Goal: Task Accomplishment & Management: Use online tool/utility

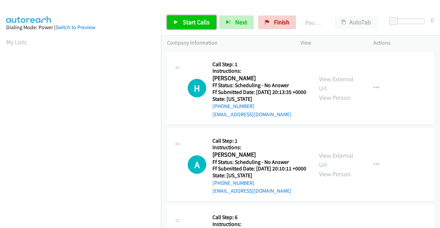
click at [200, 22] on span "Start Calls" at bounding box center [196, 22] width 27 height 8
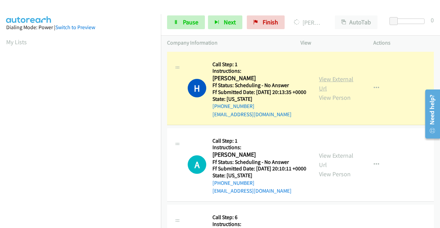
scroll to position [157, 0]
click at [337, 80] on link "View External Url" at bounding box center [336, 83] width 34 height 17
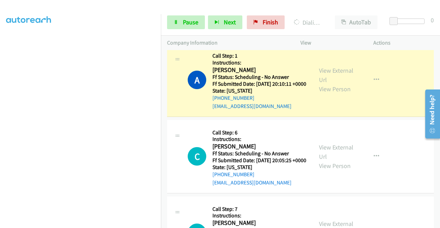
scroll to position [103, 0]
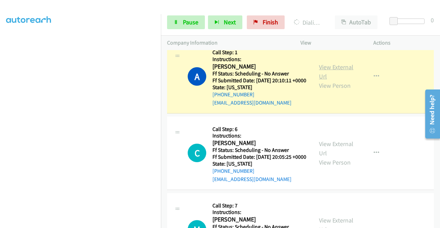
click at [320, 77] on link "View External Url" at bounding box center [336, 71] width 34 height 17
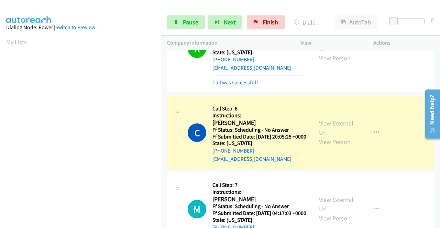
scroll to position [206, 0]
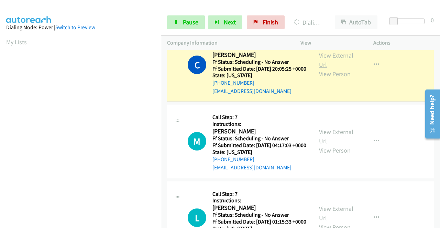
click at [321, 69] on link "View External Url" at bounding box center [336, 60] width 34 height 17
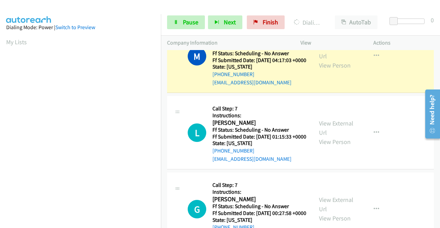
scroll to position [309, 0]
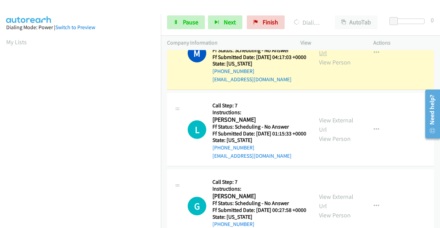
click at [330, 57] on link "View External Url" at bounding box center [336, 48] width 34 height 17
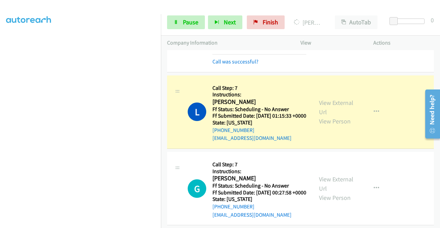
scroll to position [378, 0]
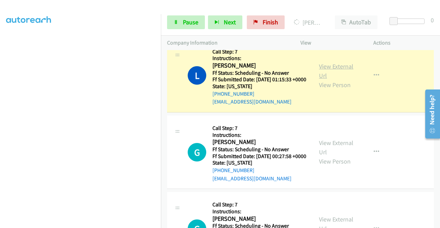
click at [340, 80] on link "View External Url" at bounding box center [336, 71] width 34 height 17
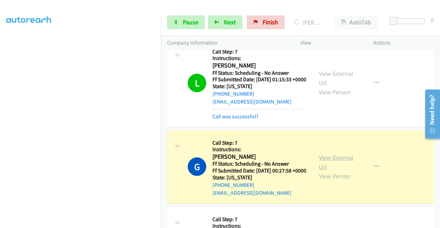
click at [340, 171] on link "View External Url" at bounding box center [336, 162] width 34 height 17
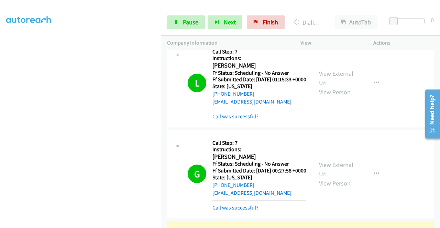
scroll to position [515, 0]
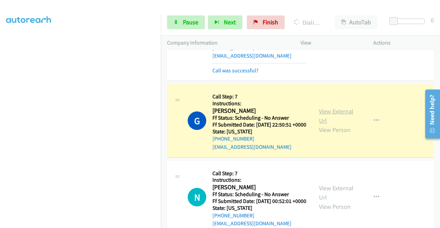
click at [321, 125] on link "View External Url" at bounding box center [336, 115] width 34 height 17
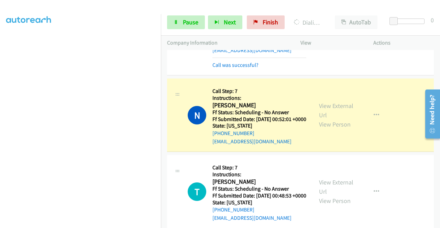
scroll to position [618, 0]
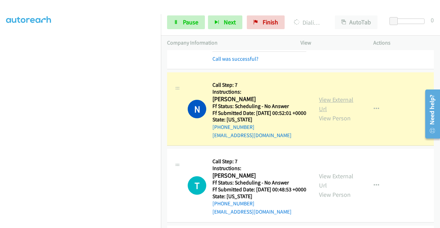
click at [321, 113] on link "View External Url" at bounding box center [336, 104] width 34 height 17
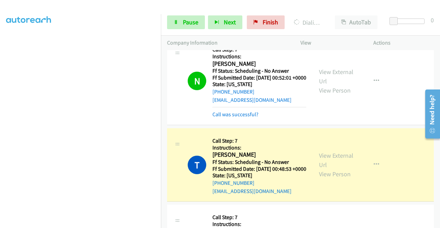
scroll to position [756, 0]
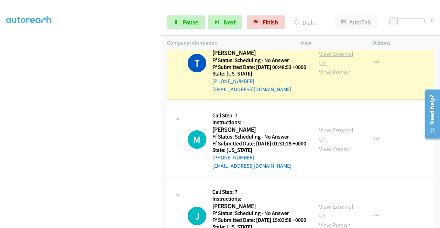
click at [332, 67] on link "View External Url" at bounding box center [336, 58] width 34 height 17
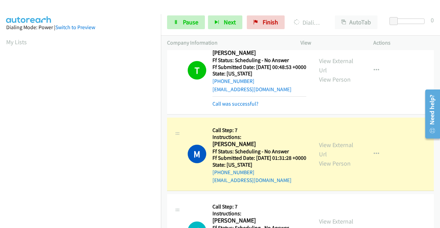
scroll to position [157, 0]
click at [331, 158] on link "View External Url" at bounding box center [336, 149] width 34 height 17
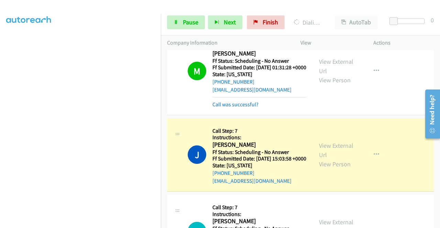
scroll to position [893, 0]
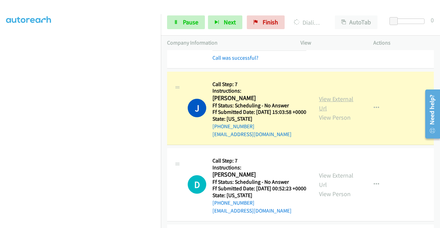
click at [322, 112] on link "View External Url" at bounding box center [336, 103] width 34 height 17
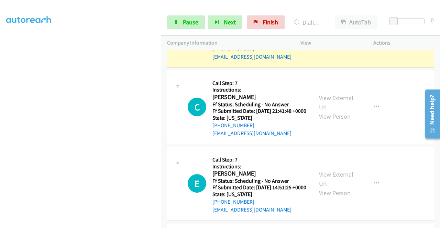
scroll to position [1065, 0]
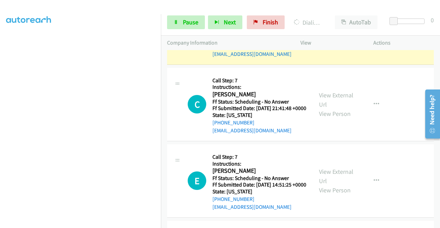
click at [330, 32] on link "View External Url" at bounding box center [336, 23] width 34 height 17
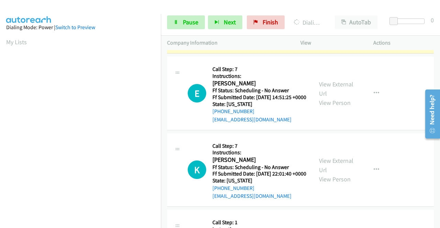
scroll to position [1168, 0]
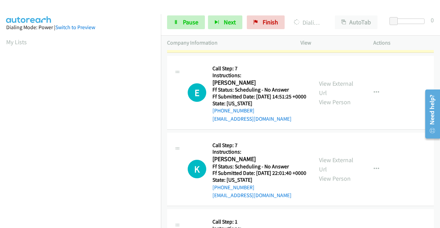
click at [335, 20] on link "View External Url" at bounding box center [336, 11] width 34 height 17
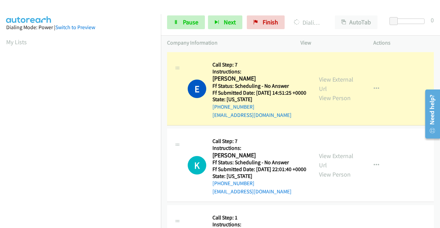
scroll to position [1202, 0]
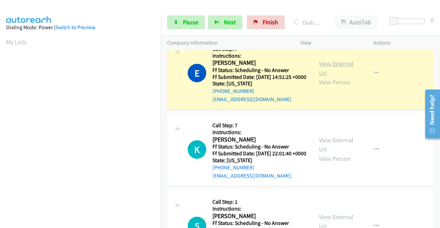
click at [335, 77] on link "View External Url" at bounding box center [336, 68] width 34 height 17
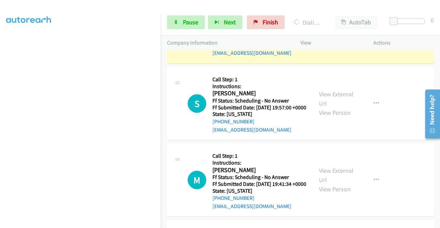
scroll to position [157, 0]
click at [330, 31] on link "View External Url" at bounding box center [336, 22] width 34 height 17
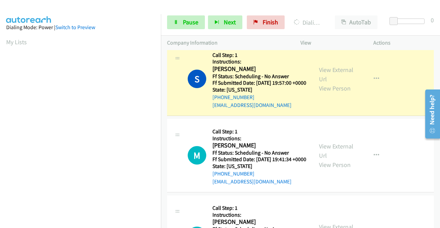
scroll to position [1442, 0]
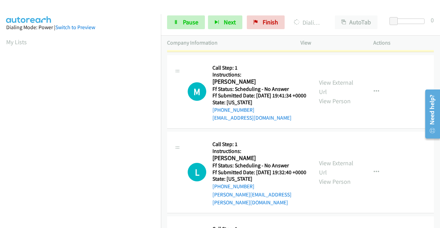
click at [323, 19] on link "View External Url" at bounding box center [336, 10] width 34 height 17
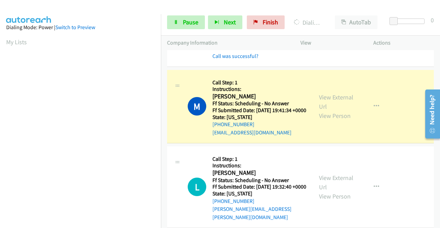
scroll to position [1545, 0]
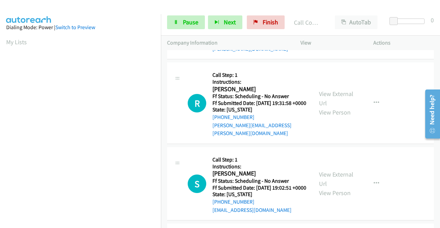
scroll to position [1648, 0]
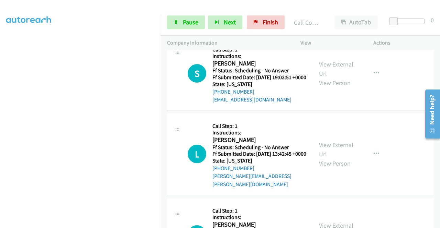
scroll to position [1751, 0]
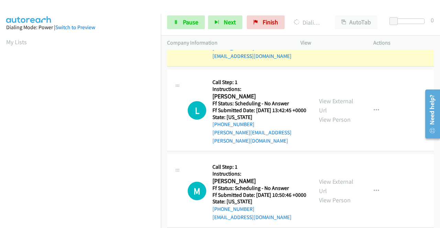
scroll to position [1855, 0]
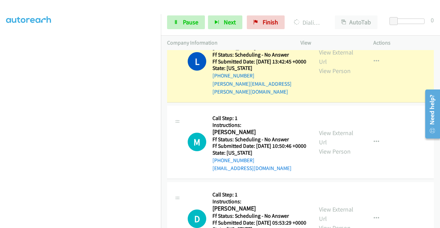
scroll to position [1923, 0]
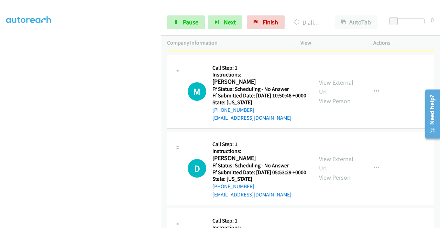
click at [346, 15] on link "View External Url" at bounding box center [336, 6] width 34 height 17
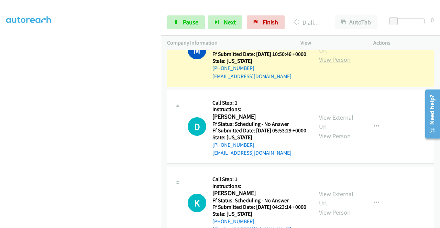
scroll to position [2026, 0]
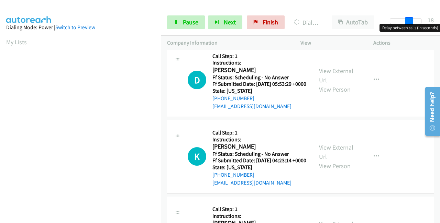
drag, startPoint x: 392, startPoint y: 18, endPoint x: 382, endPoint y: 47, distance: 30.6
click at [433, 24] on body "Start Calls Pause Next Finish Dialing Michelle Berthoty AutoTab AutoTab 18 Comp…" at bounding box center [220, 16] width 440 height 33
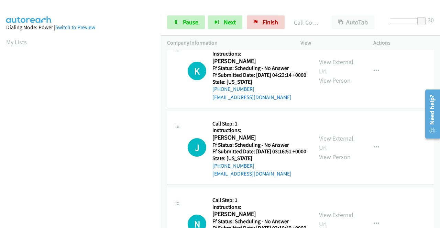
scroll to position [2129, 0]
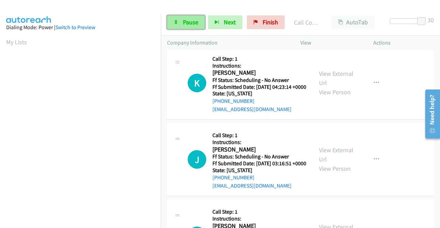
click at [186, 24] on span "Pause" at bounding box center [190, 22] width 15 height 8
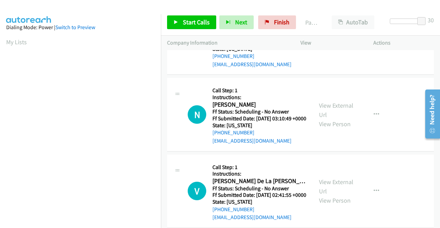
scroll to position [2267, 0]
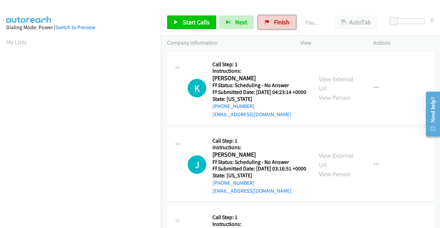
drag, startPoint x: 279, startPoint y: 20, endPoint x: 242, endPoint y: 33, distance: 38.3
click at [279, 20] on span "Finish" at bounding box center [281, 22] width 15 height 8
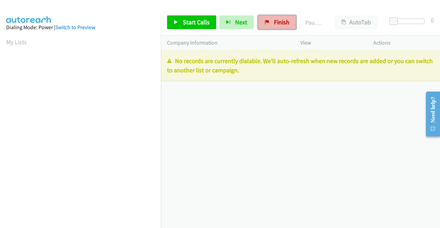
click at [274, 25] on span "Finish" at bounding box center [281, 22] width 15 height 8
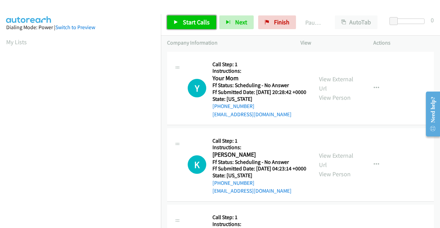
click at [190, 24] on span "Start Calls" at bounding box center [196, 22] width 27 height 8
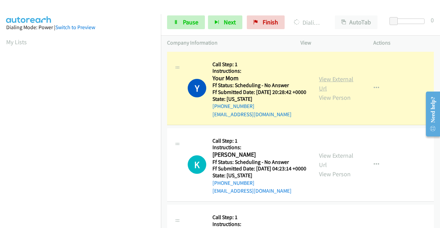
click at [334, 83] on link "View External Url" at bounding box center [336, 83] width 34 height 17
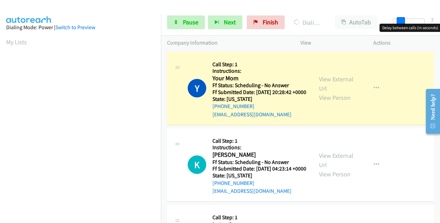
drag, startPoint x: 400, startPoint y: 21, endPoint x: 439, endPoint y: 21, distance: 38.8
click at [439, 21] on div "Start Calls Pause Next Finish Dialing Your Mom AutoTab AutoTab 7" at bounding box center [300, 22] width 279 height 26
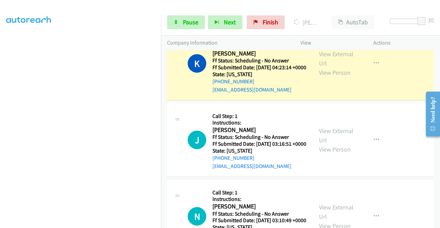
scroll to position [69, 0]
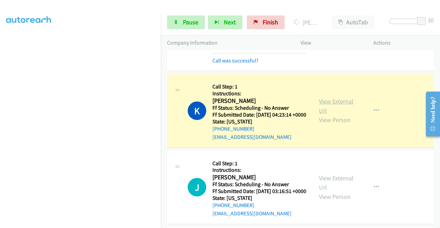
click at [341, 109] on link "View External Url" at bounding box center [336, 106] width 34 height 17
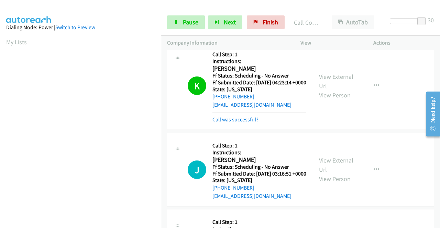
scroll to position [172, 0]
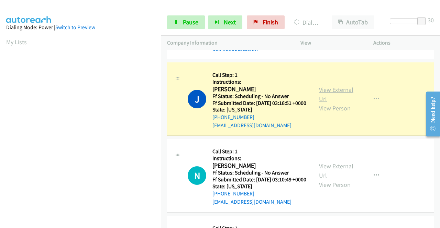
click at [320, 103] on link "View External Url" at bounding box center [336, 94] width 34 height 17
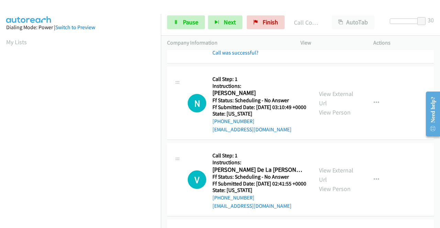
scroll to position [275, 0]
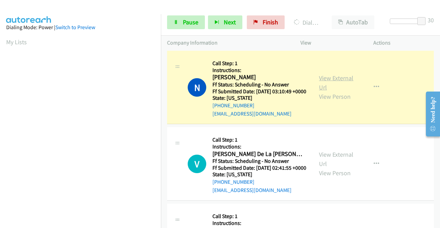
click at [331, 91] on link "View External Url" at bounding box center [336, 82] width 34 height 17
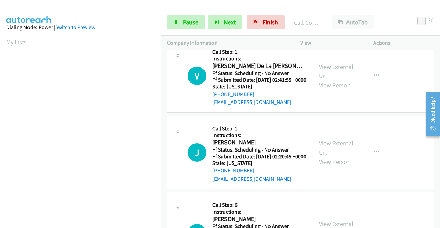
scroll to position [378, 0]
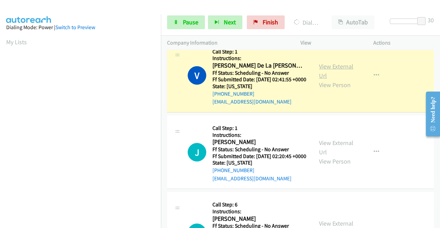
click at [344, 80] on link "View External Url" at bounding box center [336, 71] width 34 height 17
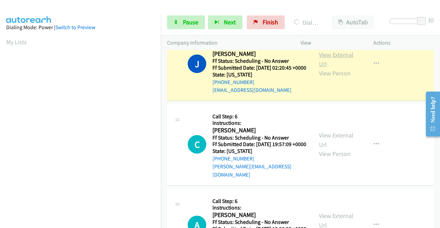
scroll to position [157, 0]
click at [326, 68] on link "View External Url" at bounding box center [336, 59] width 34 height 17
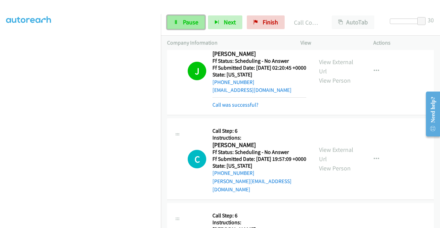
click at [176, 21] on icon at bounding box center [175, 22] width 5 height 5
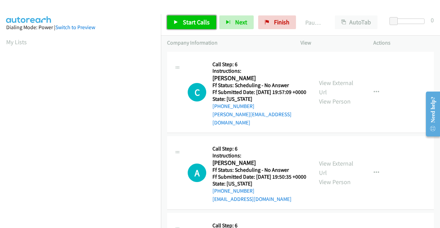
click at [188, 21] on span "Start Calls" at bounding box center [196, 22] width 27 height 8
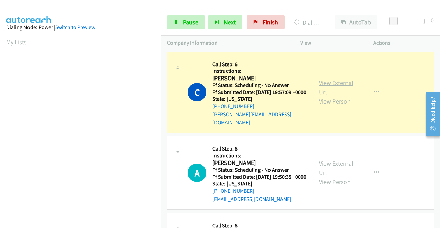
click at [345, 83] on link "View External Url" at bounding box center [336, 87] width 34 height 17
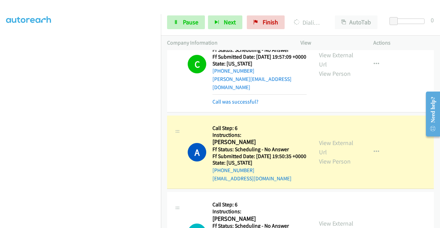
scroll to position [103, 0]
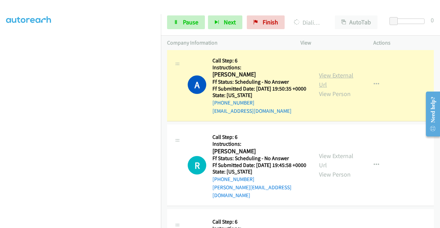
click at [321, 79] on link "View External Url" at bounding box center [336, 79] width 34 height 17
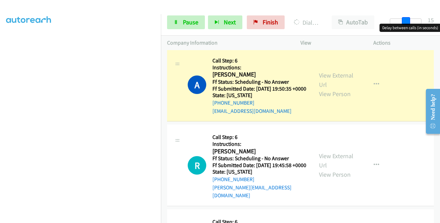
drag, startPoint x: 393, startPoint y: 19, endPoint x: 432, endPoint y: 24, distance: 39.5
click at [438, 23] on div "Start Calls Pause Next Finish Dialing Anthony Nacerino AutoTab AutoTab 15" at bounding box center [300, 22] width 279 height 26
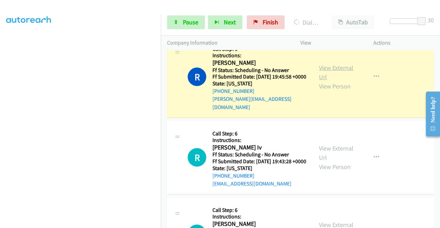
click at [334, 72] on link "View External Url" at bounding box center [336, 72] width 34 height 17
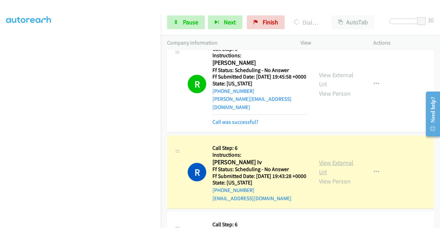
click at [333, 169] on link "View External Url" at bounding box center [336, 167] width 34 height 17
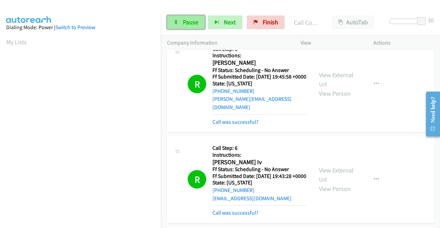
click at [186, 19] on span "Pause" at bounding box center [190, 22] width 15 height 8
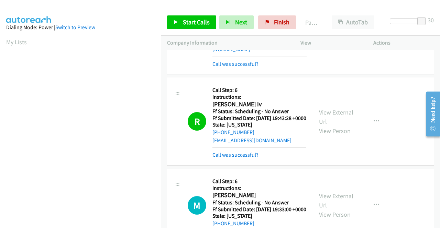
scroll to position [309, 0]
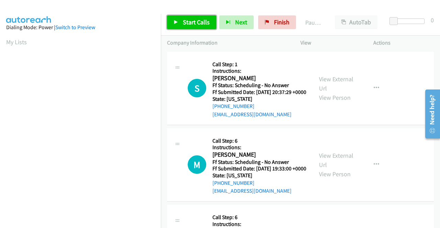
click at [182, 18] on link "Start Calls" at bounding box center [191, 22] width 49 height 14
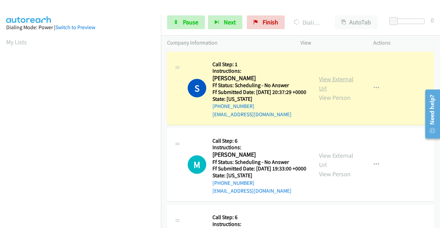
click at [335, 82] on link "View External Url" at bounding box center [336, 83] width 34 height 17
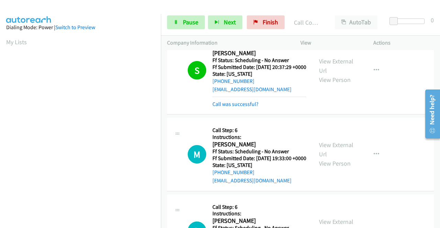
scroll to position [69, 0]
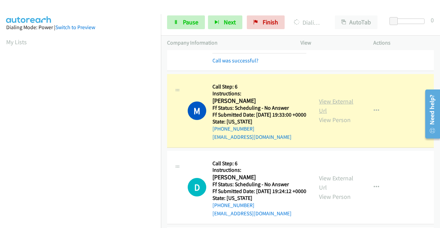
click at [324, 112] on link "View External Url" at bounding box center [336, 106] width 34 height 17
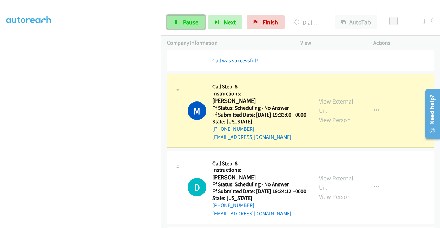
drag, startPoint x: 188, startPoint y: 24, endPoint x: 184, endPoint y: 24, distance: 4.2
click at [188, 24] on span "Pause" at bounding box center [190, 22] width 15 height 8
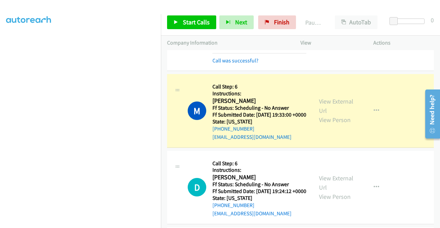
scroll to position [0, 0]
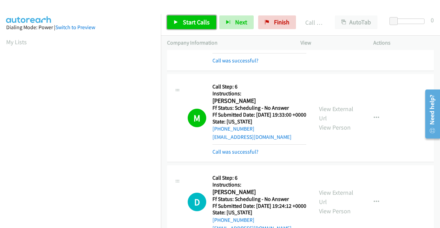
click at [199, 18] on span "Start Calls" at bounding box center [196, 22] width 27 height 8
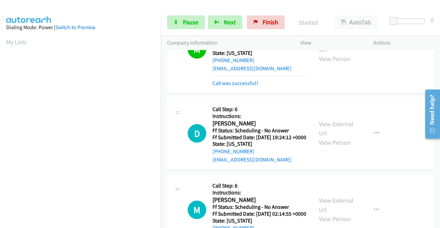
scroll to position [172, 0]
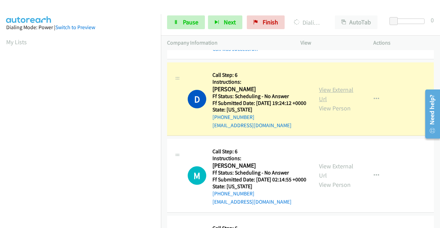
click at [344, 103] on link "View External Url" at bounding box center [336, 94] width 34 height 17
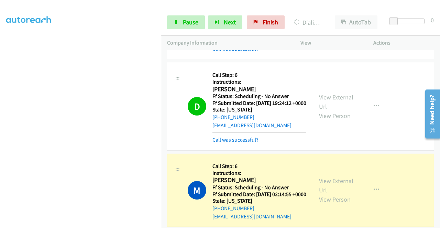
scroll to position [0, 0]
click at [333, 194] on link "View External Url" at bounding box center [336, 185] width 34 height 17
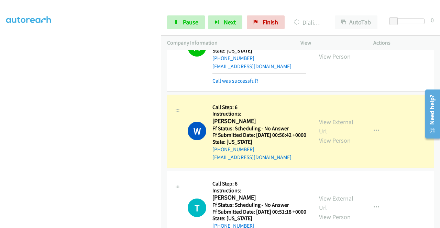
scroll to position [378, 0]
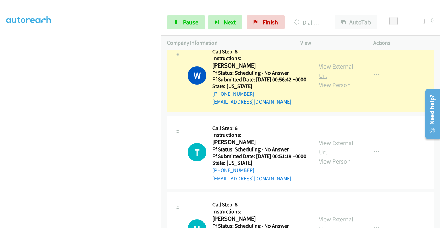
click at [337, 80] on link "View External Url" at bounding box center [336, 71] width 34 height 17
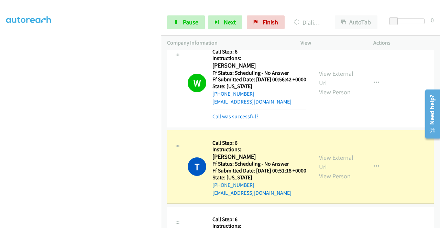
scroll to position [481, 0]
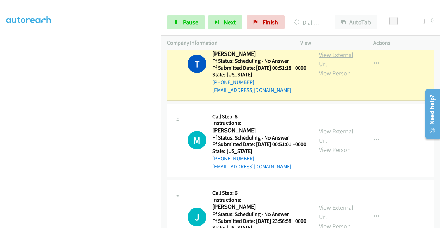
click at [332, 68] on link "View External Url" at bounding box center [336, 59] width 34 height 17
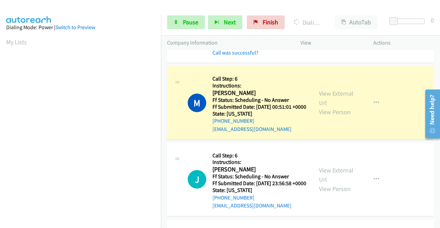
scroll to position [584, 0]
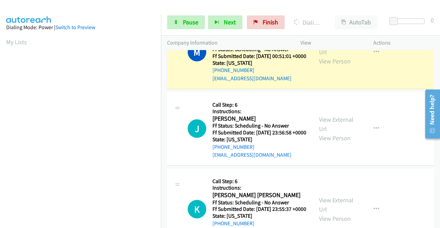
click at [334, 80] on div "View External Url View Person View External Url Email Schedule/Manage Callback …" at bounding box center [352, 52] width 79 height 61
click at [331, 56] on link "View External Url" at bounding box center [336, 47] width 34 height 17
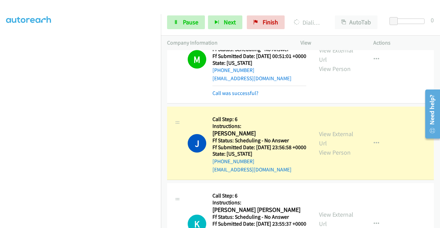
scroll to position [653, 0]
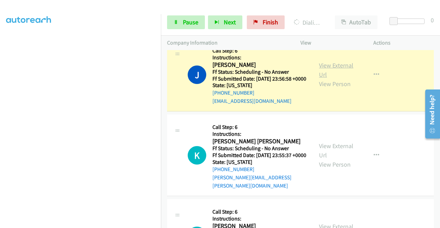
click at [324, 79] on link "View External Url" at bounding box center [336, 69] width 34 height 17
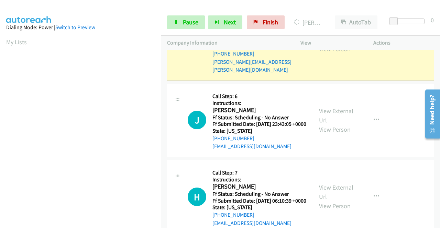
scroll to position [790, 0]
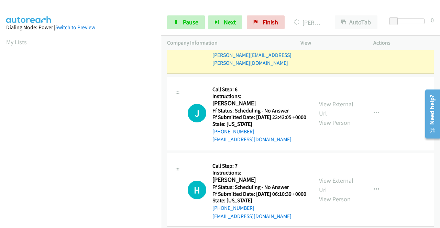
click at [331, 37] on link "View External Url" at bounding box center [336, 28] width 34 height 17
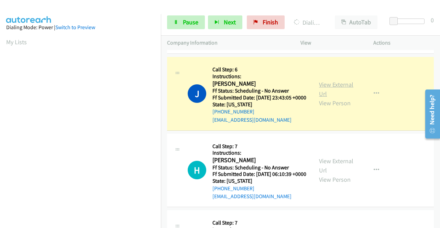
scroll to position [859, 0]
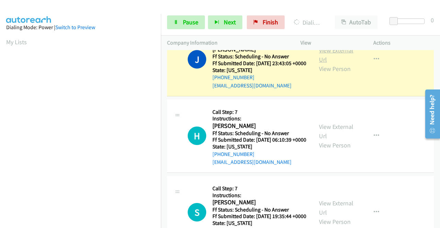
click at [326, 64] on link "View External Url" at bounding box center [336, 54] width 34 height 17
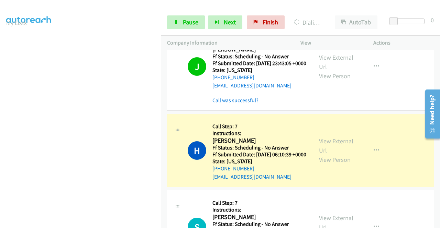
scroll to position [962, 0]
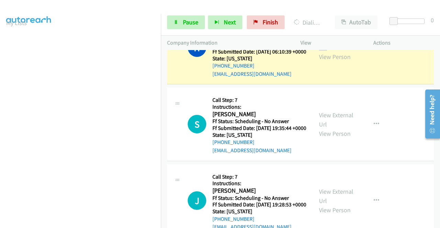
click at [340, 52] on link "View External Url" at bounding box center [336, 42] width 34 height 17
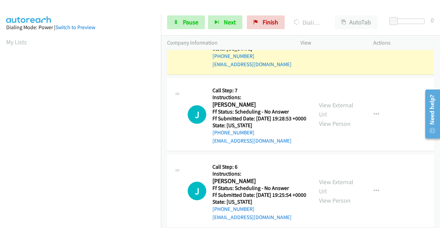
scroll to position [1065, 0]
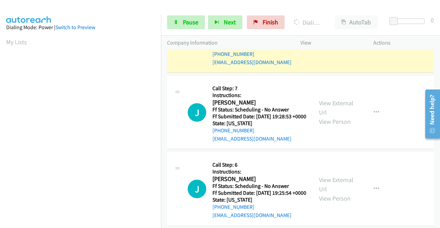
click at [322, 40] on link "View External Url" at bounding box center [336, 31] width 34 height 17
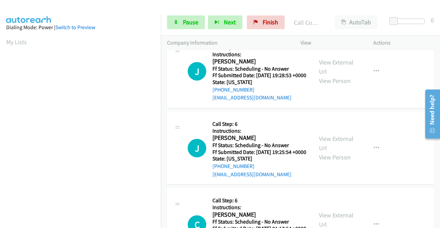
scroll to position [1168, 0]
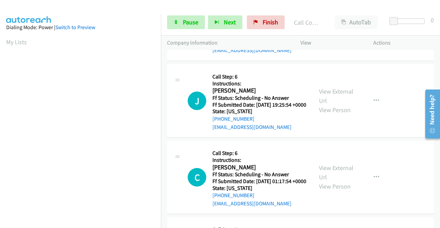
click at [320, 28] on link "View External Url" at bounding box center [336, 19] width 34 height 17
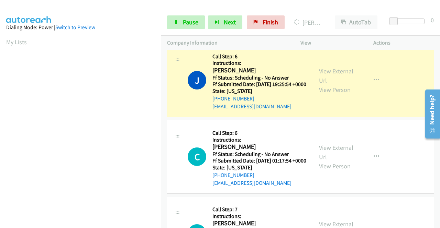
scroll to position [1236, 0]
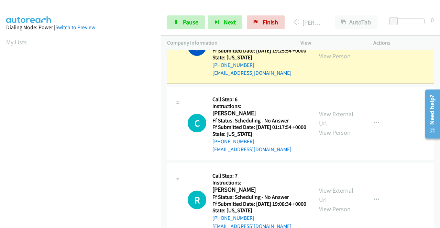
click at [324, 61] on div "View External Url View Person" at bounding box center [337, 47] width 36 height 28
click at [327, 51] on link "View External Url" at bounding box center [336, 42] width 34 height 17
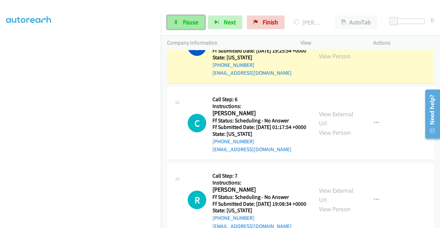
click at [179, 24] on link "Pause" at bounding box center [186, 22] width 38 height 14
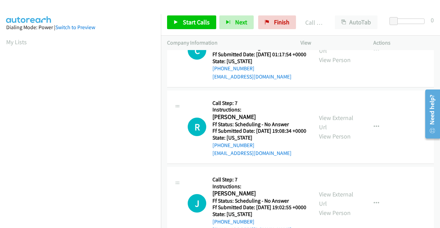
scroll to position [1339, 0]
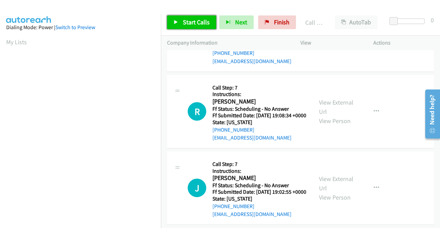
click at [207, 18] on span "Start Calls" at bounding box center [196, 22] width 27 height 8
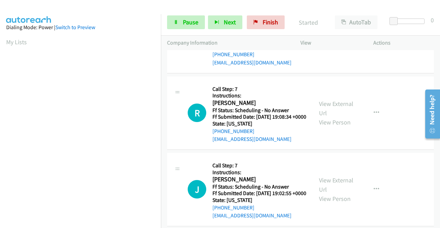
scroll to position [1374, 0]
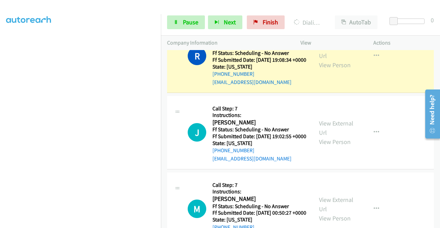
scroll to position [1477, 0]
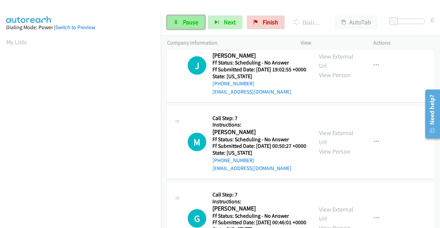
click at [190, 20] on span "Pause" at bounding box center [190, 22] width 15 height 8
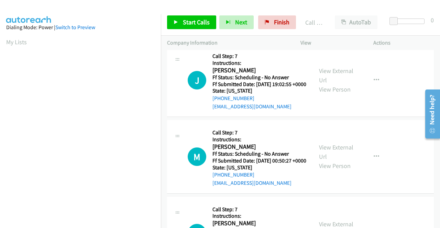
scroll to position [157, 0]
drag, startPoint x: 279, startPoint y: 23, endPoint x: 242, endPoint y: 34, distance: 38.7
click at [279, 23] on span "Finish" at bounding box center [281, 22] width 15 height 8
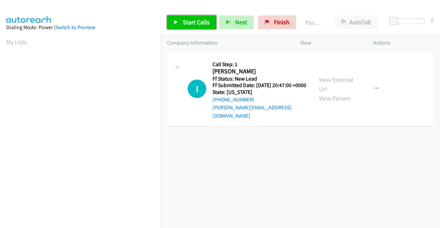
click at [182, 22] on link "Start Calls" at bounding box center [191, 22] width 49 height 14
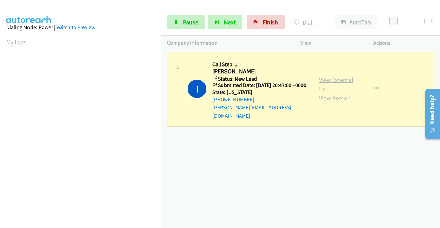
click at [328, 78] on link "View External Url" at bounding box center [336, 84] width 34 height 17
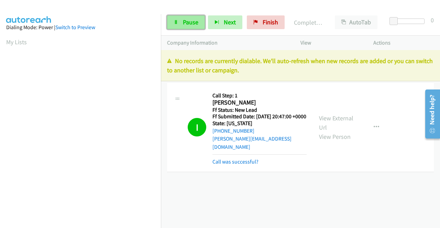
click at [181, 24] on link "Pause" at bounding box center [186, 22] width 38 height 14
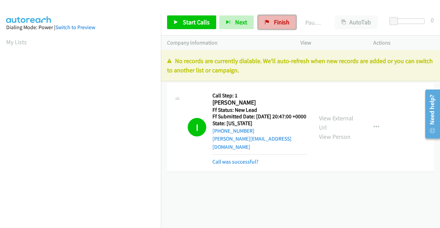
click at [274, 20] on span "Finish" at bounding box center [281, 22] width 15 height 8
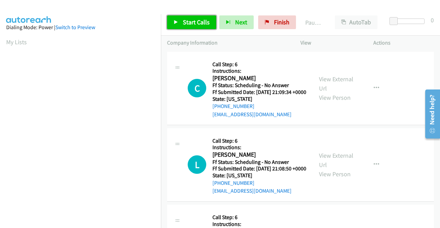
click at [195, 19] on span "Start Calls" at bounding box center [196, 22] width 27 height 8
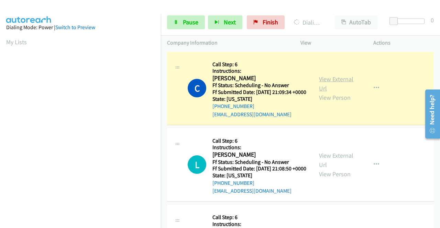
click at [338, 82] on link "View External Url" at bounding box center [336, 83] width 34 height 17
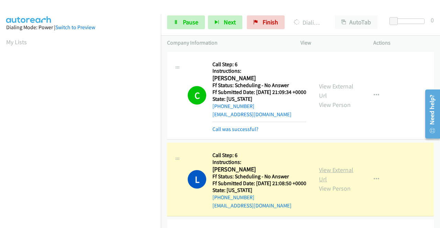
click at [347, 177] on link "View External Url" at bounding box center [336, 174] width 34 height 17
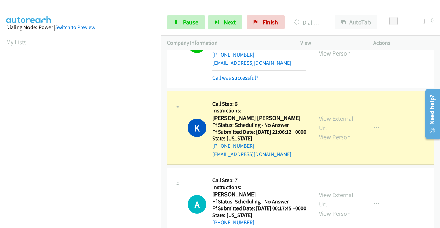
scroll to position [172, 0]
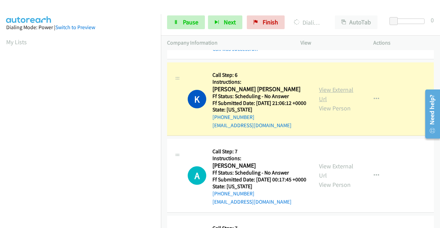
click at [319, 103] on link "View External Url" at bounding box center [336, 94] width 34 height 17
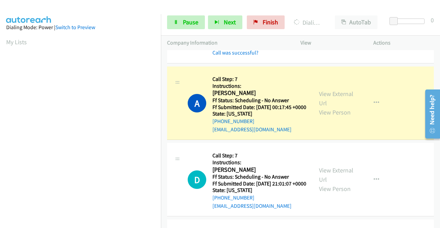
scroll to position [275, 0]
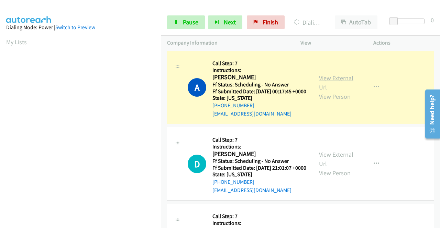
click at [336, 91] on link "View External Url" at bounding box center [336, 82] width 34 height 17
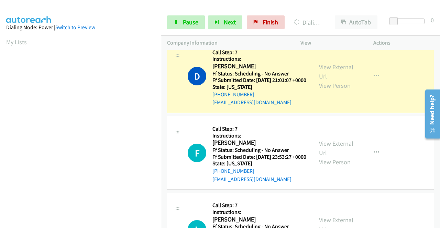
scroll to position [378, 0]
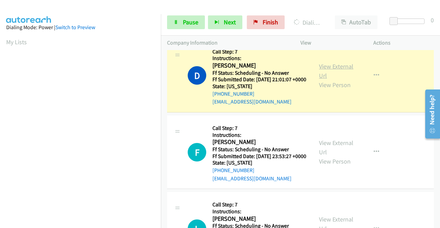
click at [319, 80] on link "View External Url" at bounding box center [336, 71] width 34 height 17
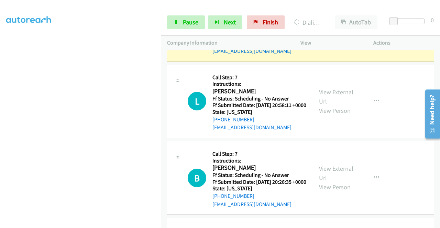
scroll to position [481, 0]
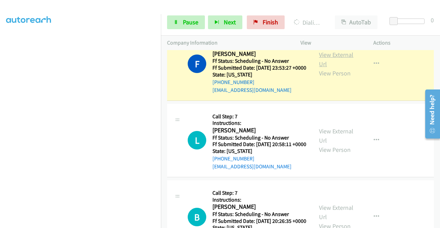
click at [325, 68] on link "View External Url" at bounding box center [336, 59] width 34 height 17
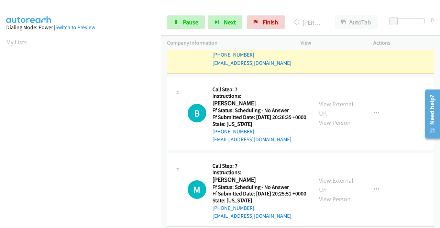
scroll to position [584, 0]
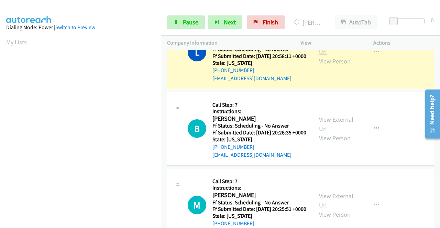
click at [329, 56] on link "View External Url" at bounding box center [336, 47] width 34 height 17
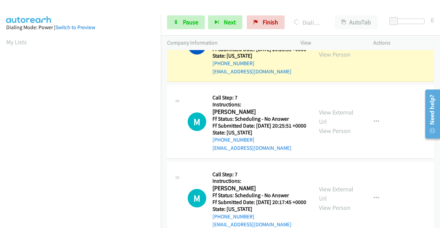
scroll to position [653, 0]
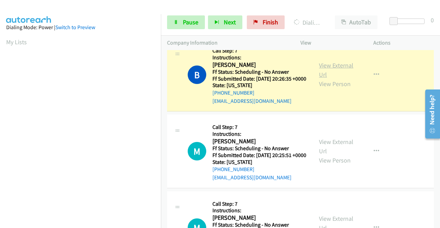
click at [325, 79] on link "View External Url" at bounding box center [336, 69] width 34 height 17
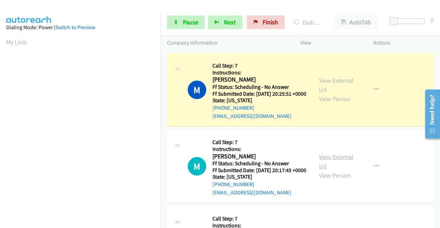
scroll to position [790, 0]
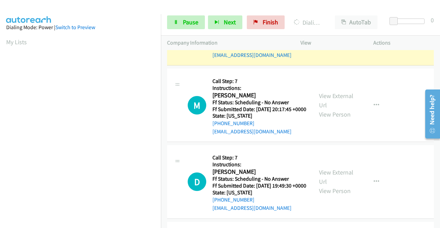
click at [334, 33] on link "View External Url" at bounding box center [336, 23] width 34 height 17
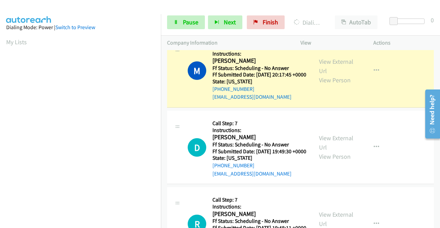
scroll to position [893, 0]
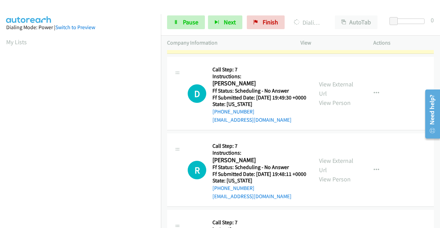
click at [338, 21] on link "View External Url" at bounding box center [336, 12] width 34 height 17
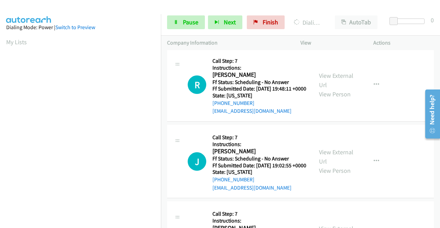
scroll to position [996, 0]
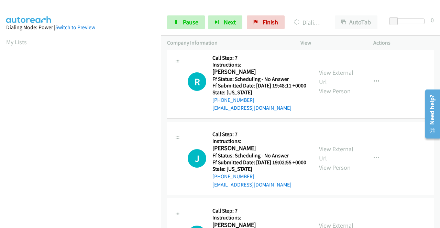
click at [341, 9] on link "View External Url" at bounding box center [336, 0] width 34 height 17
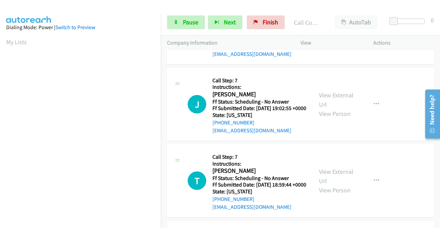
scroll to position [1079, 0]
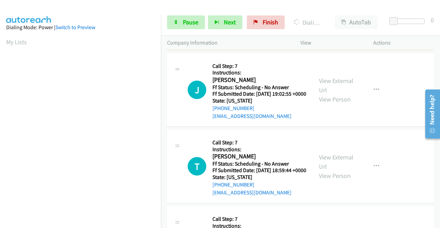
click at [332, 18] on link "View External Url" at bounding box center [336, 8] width 34 height 17
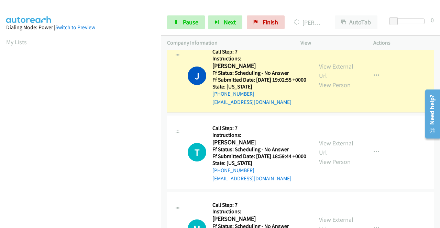
scroll to position [1148, 0]
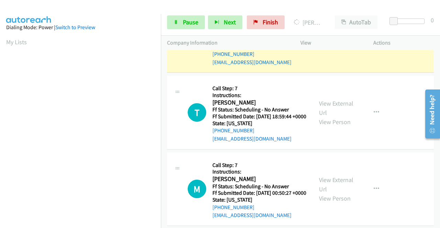
click at [330, 40] on link "View External Url" at bounding box center [336, 31] width 34 height 17
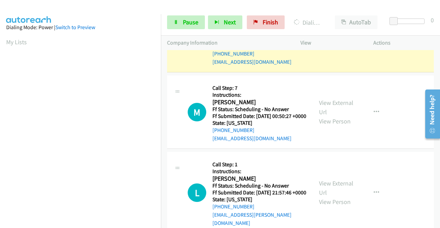
scroll to position [1251, 0]
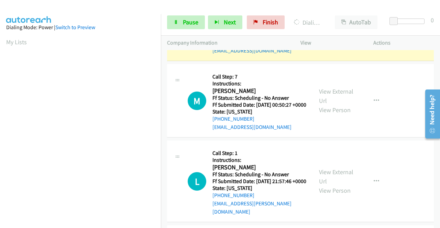
click at [333, 28] on link "View External Url" at bounding box center [336, 19] width 34 height 17
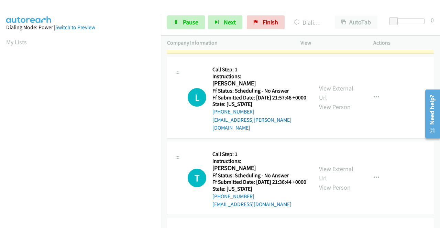
scroll to position [1354, 0]
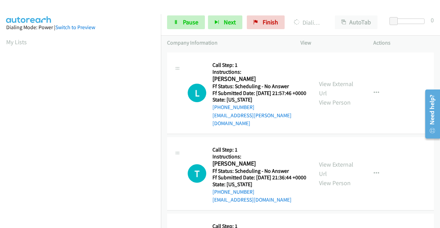
click at [323, 16] on link "View External Url" at bounding box center [336, 7] width 34 height 17
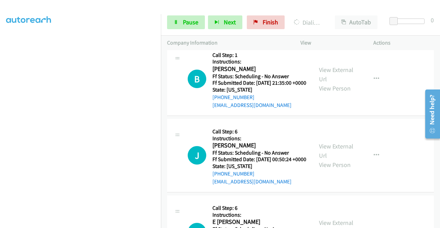
scroll to position [1471, 0]
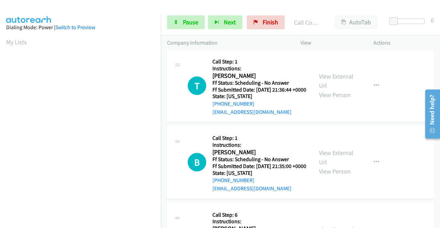
scroll to position [1540, 0]
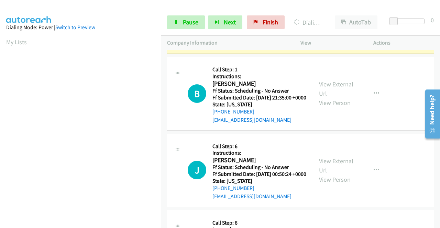
click at [326, 21] on link "View External Url" at bounding box center [336, 12] width 34 height 17
click at [319, 21] on link "View External Url" at bounding box center [336, 12] width 34 height 17
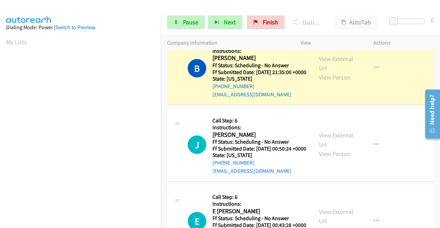
scroll to position [1609, 0]
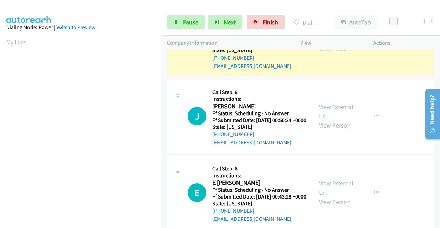
click at [319, 44] on link "View External Url" at bounding box center [336, 34] width 34 height 17
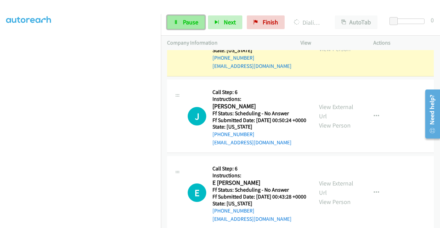
click at [189, 24] on span "Pause" at bounding box center [190, 22] width 15 height 8
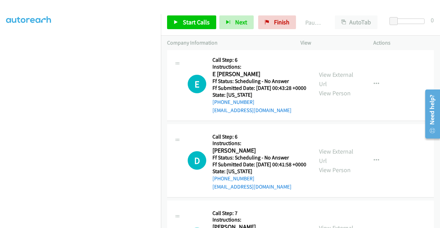
scroll to position [1746, 0]
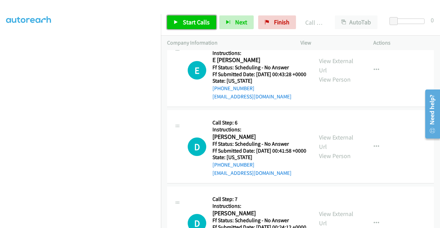
click at [183, 24] on span "Start Calls" at bounding box center [196, 22] width 27 height 8
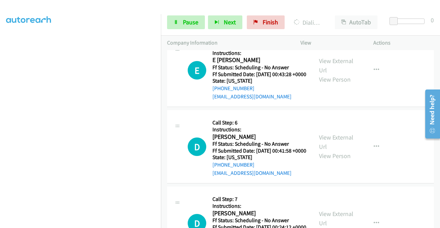
scroll to position [157, 0]
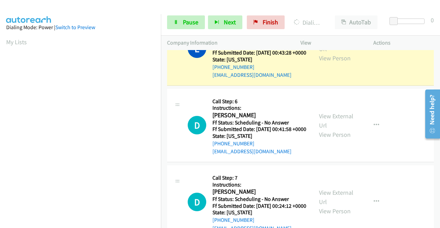
scroll to position [1815, 0]
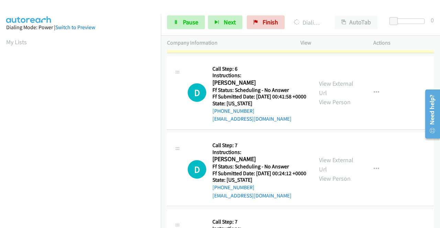
click at [336, 20] on link "View External Url" at bounding box center [336, 11] width 34 height 17
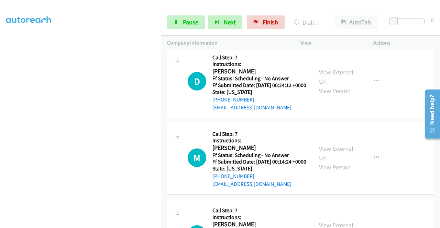
scroll to position [1918, 0]
click at [336, 8] on link "View External Url" at bounding box center [336, -1] width 34 height 17
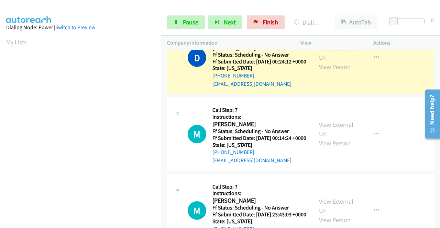
scroll to position [2021, 0]
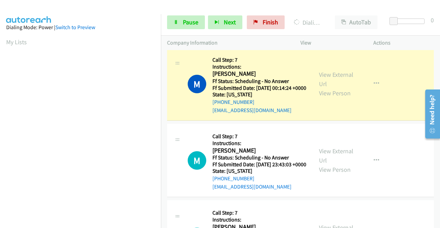
scroll to position [2124, 0]
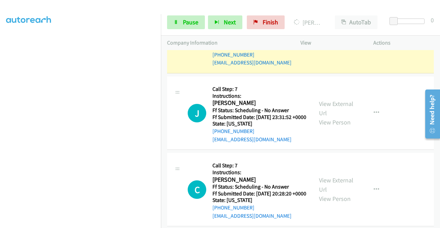
scroll to position [2192, 0]
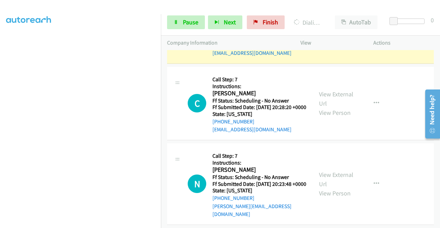
scroll to position [2261, 0]
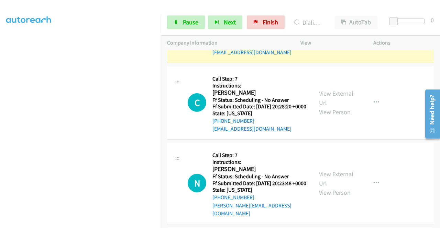
click at [320, 30] on link "View External Url" at bounding box center [336, 21] width 34 height 17
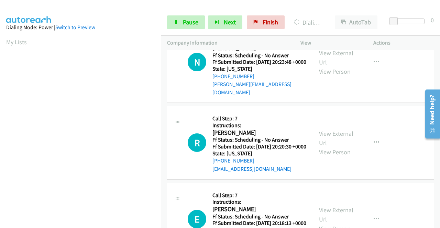
scroll to position [2399, 0]
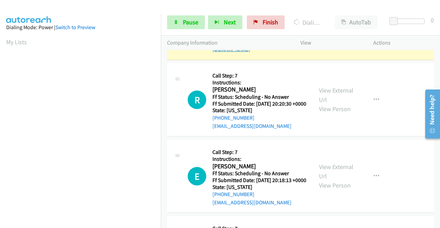
scroll to position [2536, 0]
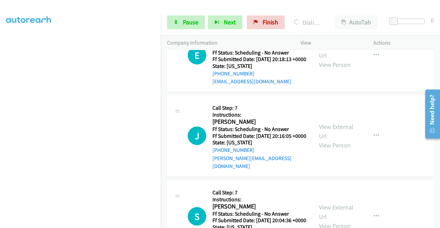
scroll to position [2639, 0]
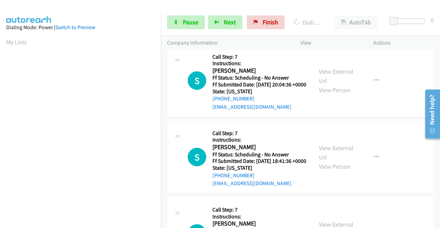
scroll to position [2742, 0]
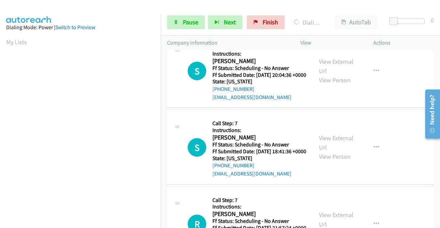
scroll to position [2811, 0]
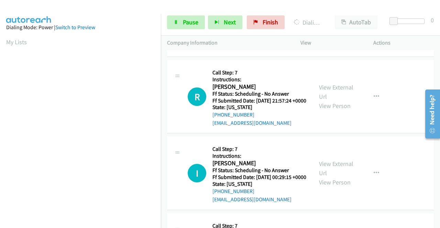
scroll to position [2914, 0]
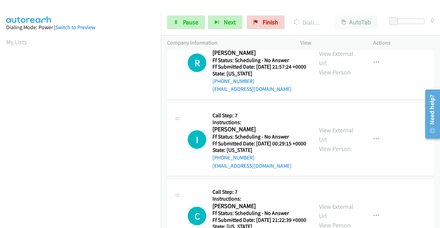
scroll to position [3017, 0]
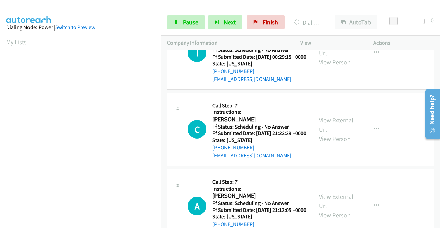
scroll to position [3085, 0]
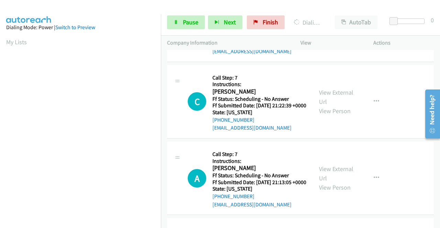
click at [187, 22] on span "Pause" at bounding box center [190, 22] width 15 height 8
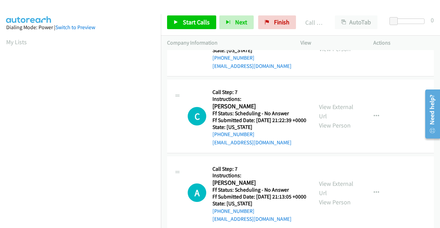
drag, startPoint x: 195, startPoint y: 15, endPoint x: 193, endPoint y: 20, distance: 5.9
click at [195, 15] on div "Start Calls Pause Next Finish Call Completed AutoTab AutoTab 0" at bounding box center [300, 22] width 279 height 26
click at [193, 20] on span "Start Calls" at bounding box center [196, 22] width 27 height 8
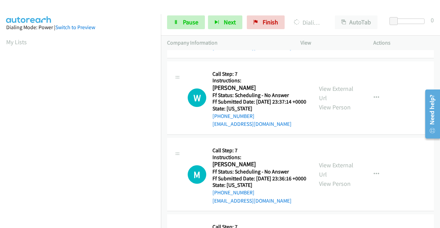
scroll to position [3223, 0]
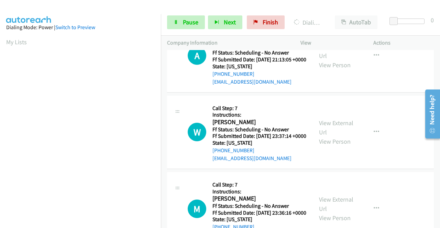
click at [191, 21] on span "Pause" at bounding box center [190, 22] width 15 height 8
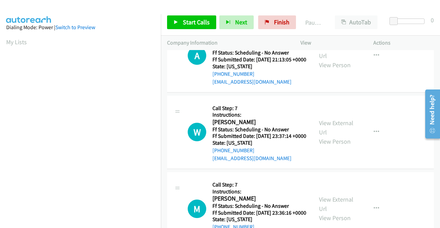
scroll to position [157, 0]
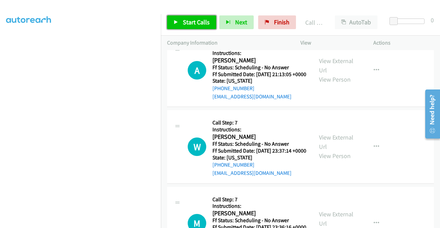
click at [199, 21] on span "Start Calls" at bounding box center [196, 22] width 27 height 8
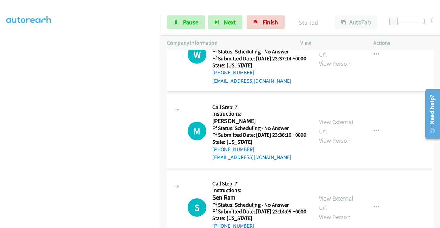
scroll to position [3326, 0]
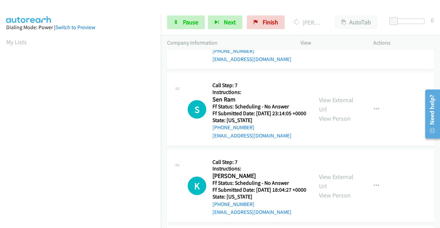
scroll to position [3429, 0]
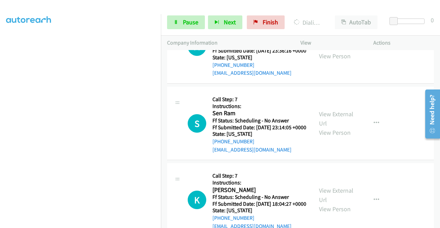
scroll to position [0, 0]
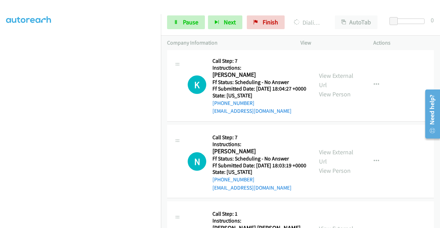
scroll to position [3601, 0]
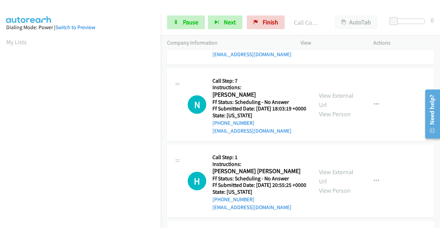
scroll to position [3704, 0]
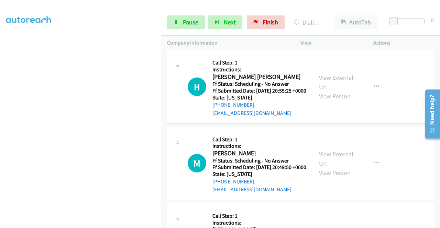
scroll to position [3772, 0]
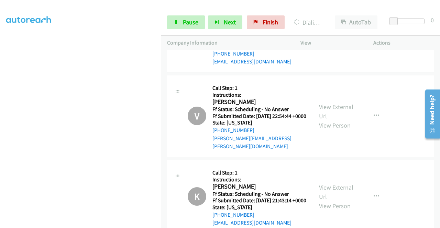
scroll to position [157, 0]
drag, startPoint x: 181, startPoint y: 24, endPoint x: 166, endPoint y: 29, distance: 16.0
click at [181, 24] on link "Pause" at bounding box center [186, 22] width 38 height 14
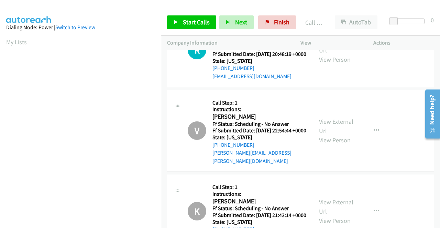
scroll to position [3959, 0]
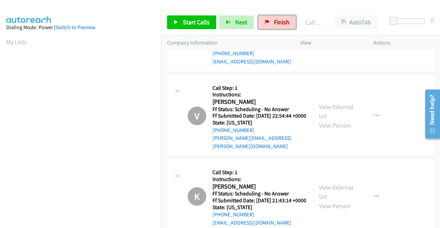
drag, startPoint x: 276, startPoint y: 21, endPoint x: 247, endPoint y: 37, distance: 33.7
click at [276, 21] on span "Finish" at bounding box center [281, 22] width 15 height 8
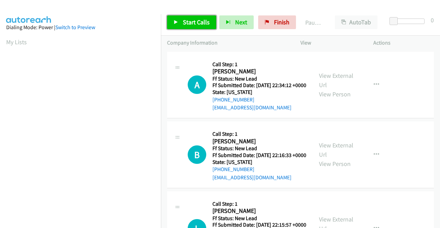
click at [190, 24] on span "Start Calls" at bounding box center [196, 22] width 27 height 8
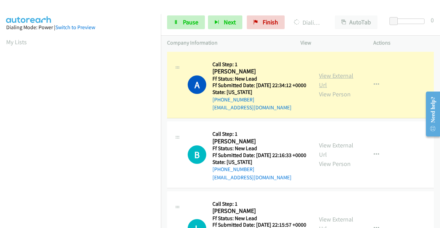
click at [331, 79] on link "View External Url" at bounding box center [336, 80] width 34 height 17
click at [189, 22] on span "Pause" at bounding box center [190, 22] width 15 height 8
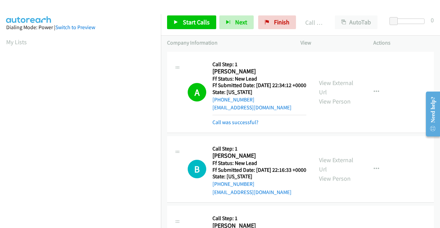
scroll to position [157, 0]
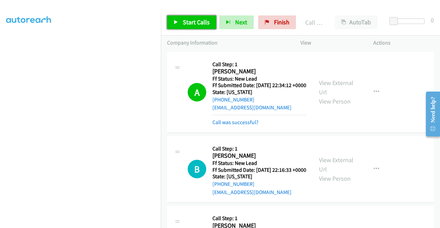
click at [189, 23] on span "Start Calls" at bounding box center [196, 22] width 27 height 8
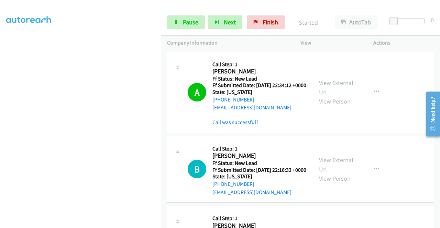
scroll to position [88, 0]
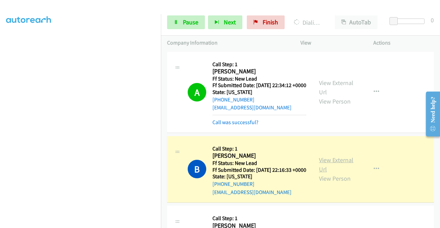
click at [339, 169] on link "View External Url" at bounding box center [336, 164] width 34 height 17
click at [184, 20] on span "Pause" at bounding box center [190, 22] width 15 height 8
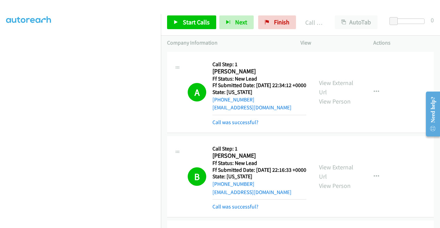
scroll to position [157, 0]
click at [190, 21] on span "Start Calls" at bounding box center [196, 22] width 27 height 8
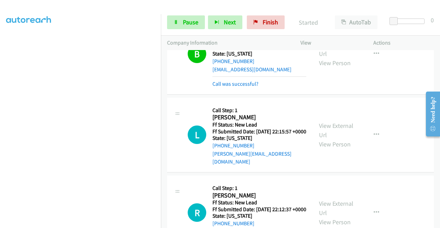
scroll to position [137, 0]
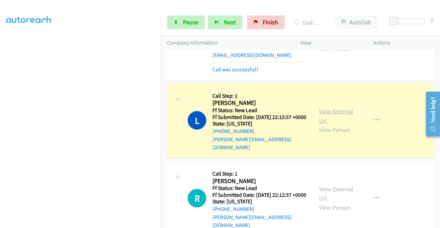
click at [329, 125] on link "View External Url" at bounding box center [336, 115] width 34 height 17
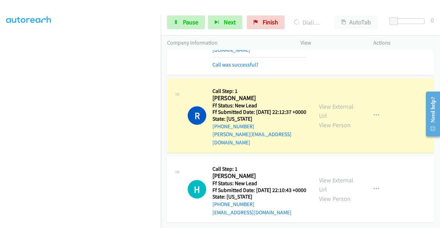
scroll to position [240, 0]
click at [322, 111] on link "View External Url" at bounding box center [336, 111] width 34 height 17
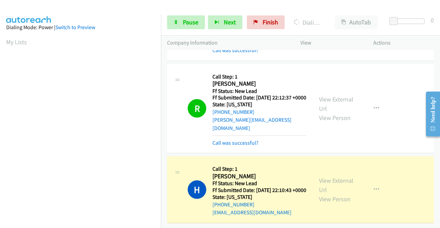
scroll to position [271, 0]
click at [327, 177] on link "View External Url" at bounding box center [336, 185] width 34 height 17
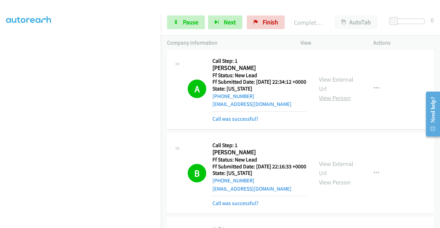
scroll to position [0, 0]
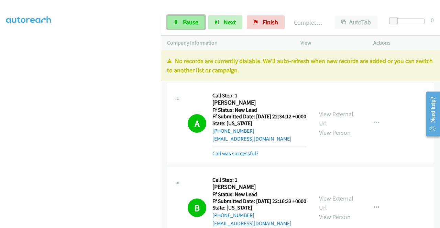
click at [190, 25] on span "Pause" at bounding box center [190, 22] width 15 height 8
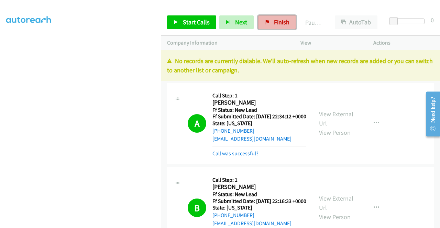
click at [274, 21] on span "Finish" at bounding box center [281, 22] width 15 height 8
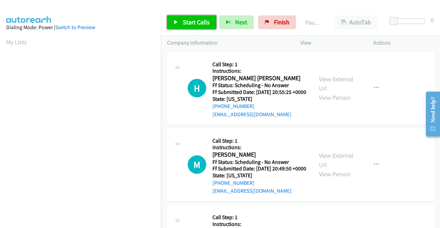
click at [197, 22] on span "Start Calls" at bounding box center [196, 22] width 27 height 8
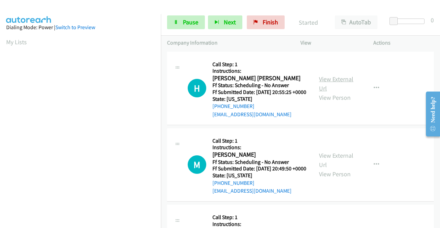
click at [331, 83] on link "View External Url" at bounding box center [336, 83] width 34 height 17
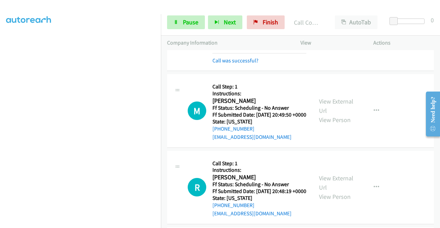
scroll to position [88, 0]
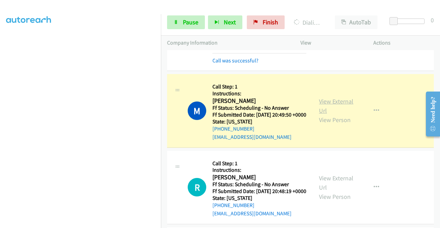
click at [324, 112] on link "View External Url" at bounding box center [336, 106] width 34 height 17
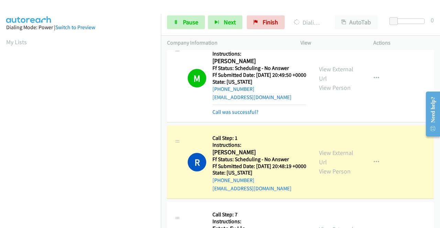
scroll to position [172, 0]
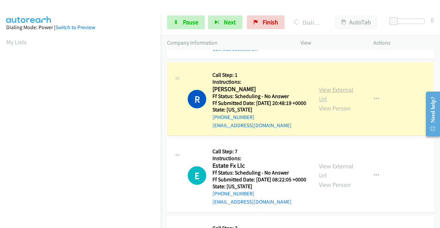
click at [329, 103] on link "View External Url" at bounding box center [336, 94] width 34 height 17
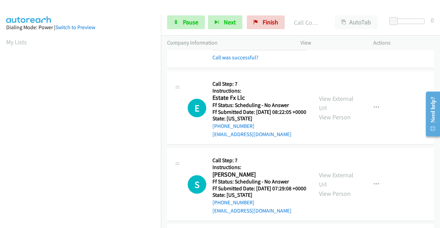
scroll to position [275, 0]
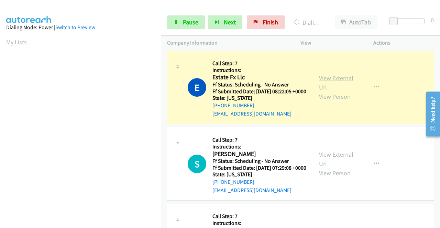
click at [330, 91] on link "View External Url" at bounding box center [336, 82] width 34 height 17
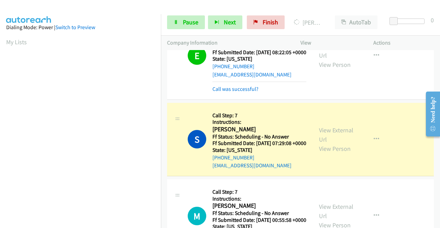
scroll to position [378, 0]
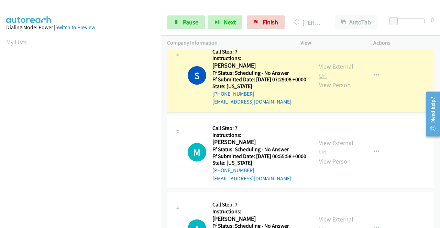
click at [330, 80] on link "View External Url" at bounding box center [336, 71] width 34 height 17
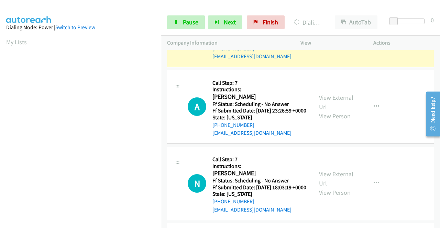
scroll to position [515, 0]
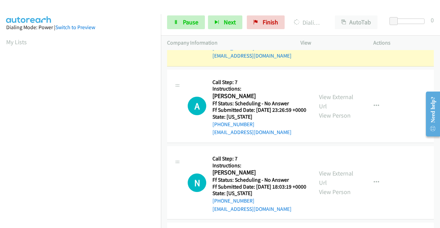
click at [327, 34] on link "View External Url" at bounding box center [336, 24] width 34 height 17
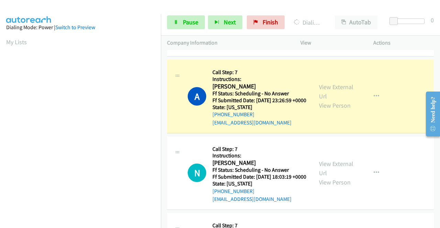
scroll to position [584, 0]
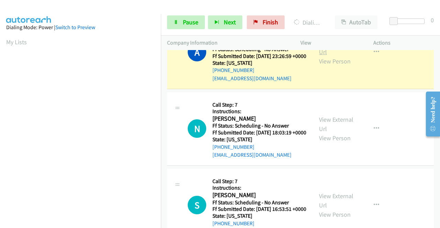
click at [332, 56] on link "View External Url" at bounding box center [336, 47] width 34 height 17
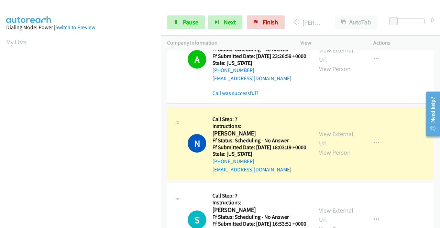
scroll to position [653, 0]
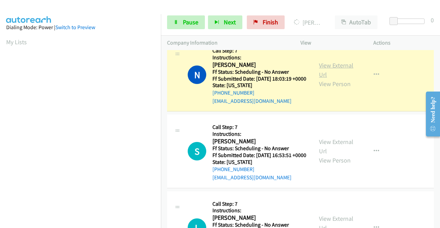
click at [333, 79] on link "View External Url" at bounding box center [336, 69] width 34 height 17
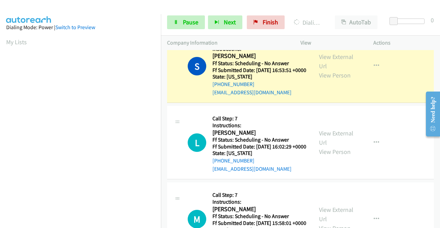
scroll to position [756, 0]
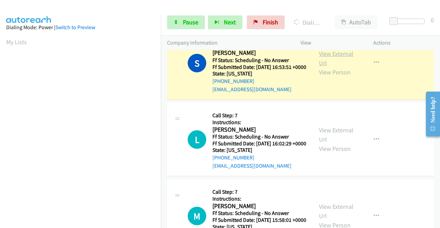
click at [319, 67] on link "View External Url" at bounding box center [336, 58] width 34 height 17
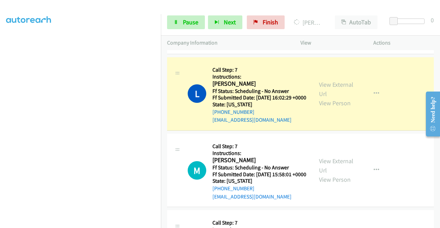
scroll to position [893, 0]
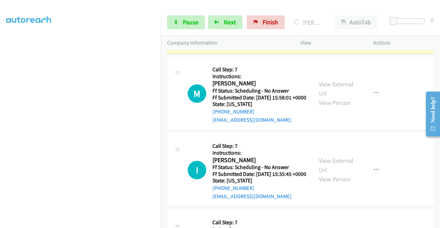
click at [331, 21] on link "View External Url" at bounding box center [336, 12] width 34 height 17
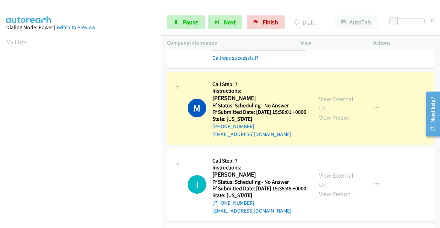
scroll to position [996, 0]
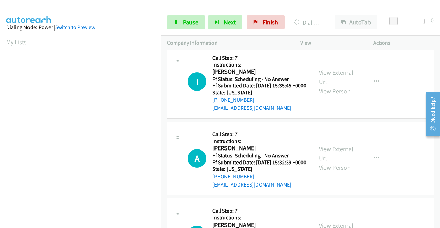
click at [326, 9] on link "View External Url" at bounding box center [336, 0] width 34 height 17
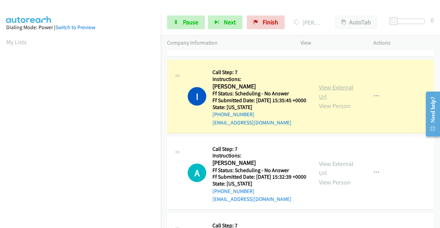
click at [322, 101] on link "View External Url" at bounding box center [336, 91] width 34 height 17
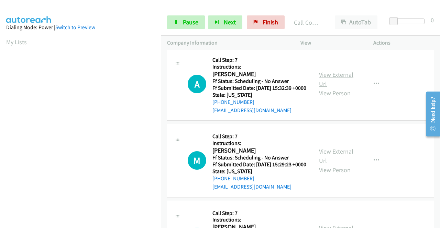
scroll to position [1133, 0]
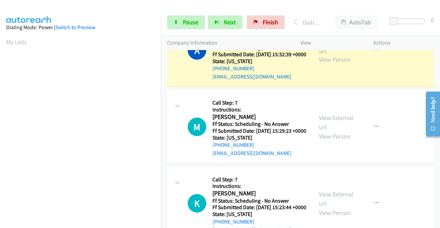
click at [331, 54] on link "View External Url" at bounding box center [336, 45] width 34 height 17
click at [183, 18] on span "Pause" at bounding box center [190, 22] width 15 height 8
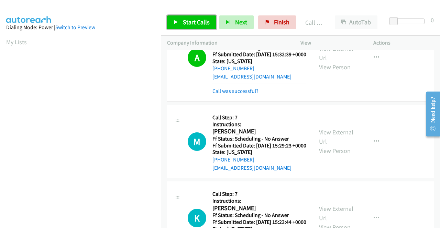
click at [175, 22] on icon at bounding box center [175, 22] width 5 height 5
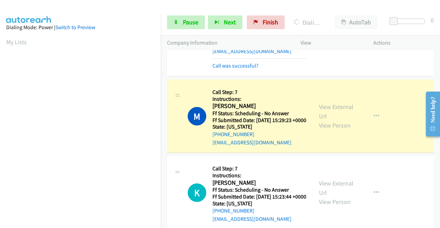
scroll to position [1202, 0]
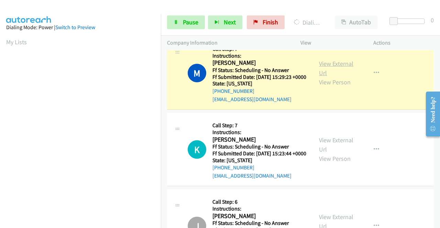
click at [329, 77] on link "View External Url" at bounding box center [336, 68] width 34 height 17
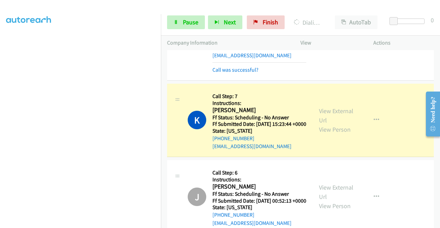
scroll to position [1305, 0]
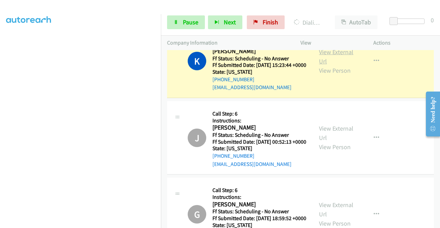
click at [337, 65] on link "View External Url" at bounding box center [336, 56] width 34 height 17
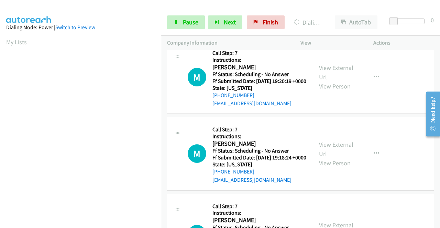
scroll to position [3194, 0]
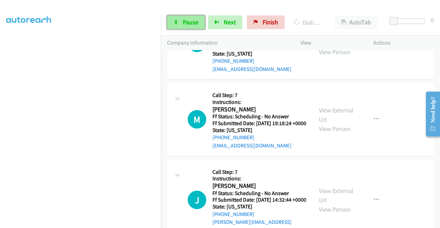
click at [175, 21] on icon at bounding box center [175, 22] width 5 height 5
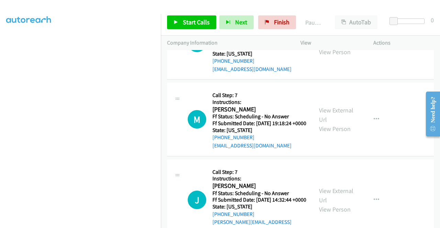
scroll to position [0, 0]
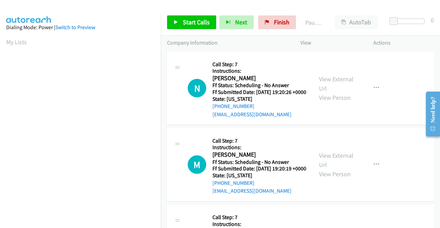
scroll to position [157, 0]
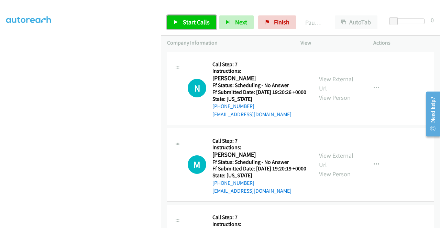
click at [184, 28] on link "Start Calls" at bounding box center [191, 22] width 49 height 14
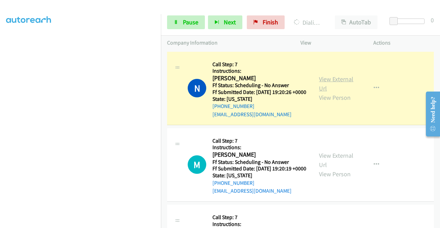
click at [333, 84] on link "View External Url" at bounding box center [336, 83] width 34 height 17
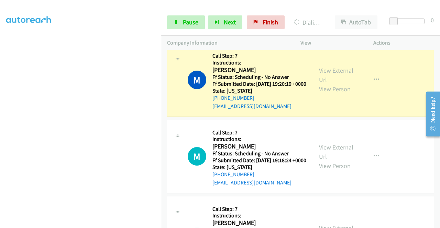
scroll to position [103, 0]
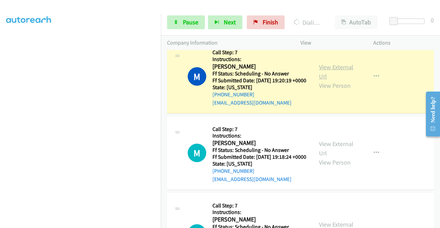
click at [330, 78] on link "View External Url" at bounding box center [336, 71] width 34 height 17
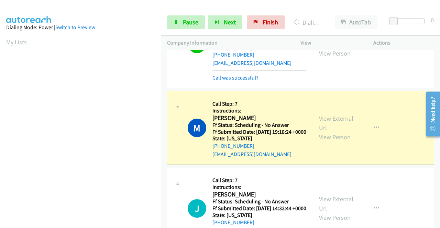
scroll to position [206, 0]
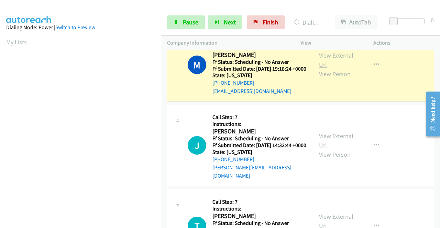
click at [328, 69] on link "View External Url" at bounding box center [336, 60] width 34 height 17
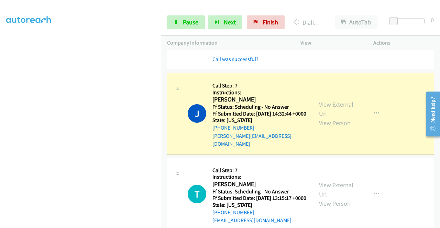
scroll to position [309, 0]
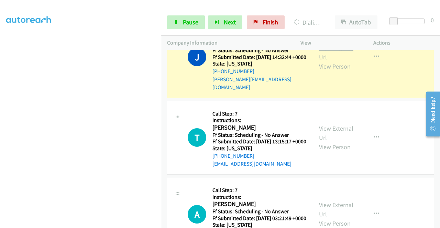
click at [341, 61] on link "View External Url" at bounding box center [336, 52] width 34 height 17
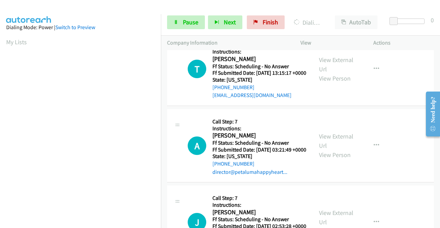
scroll to position [275, 0]
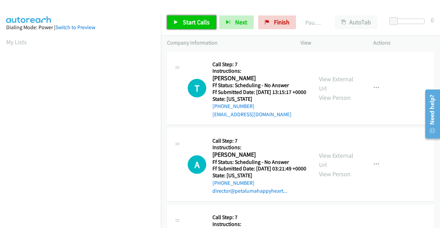
click at [192, 23] on span "Start Calls" at bounding box center [196, 22] width 27 height 8
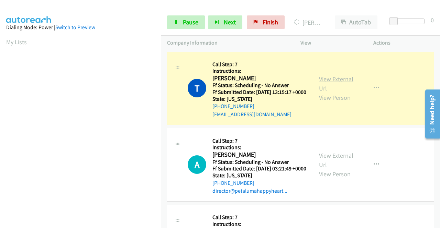
click at [345, 82] on link "View External Url" at bounding box center [336, 83] width 34 height 17
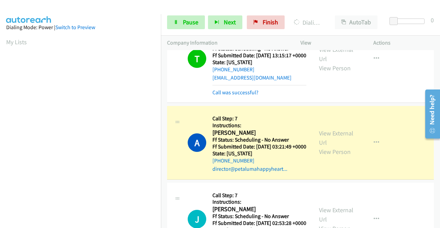
scroll to position [69, 0]
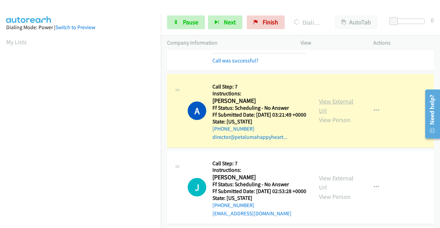
click at [320, 112] on link "View External Url" at bounding box center [336, 106] width 34 height 17
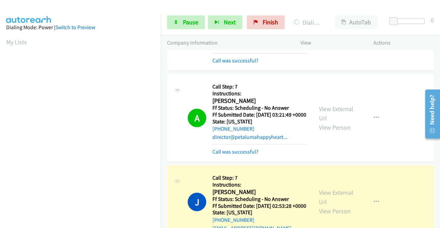
scroll to position [137, 0]
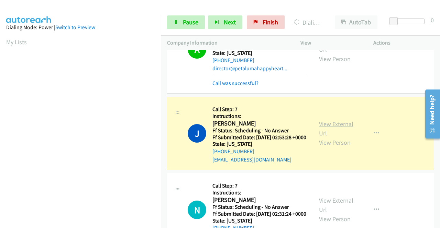
click at [335, 137] on link "View External Url" at bounding box center [336, 128] width 34 height 17
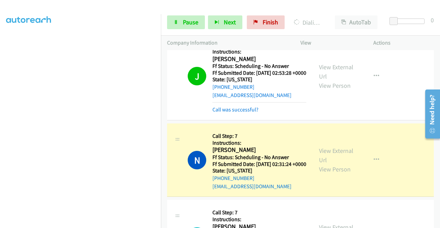
scroll to position [275, 0]
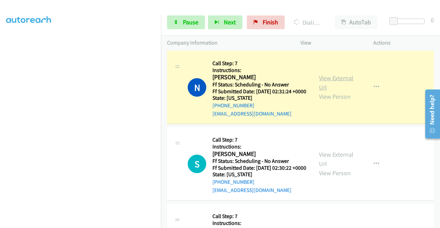
click at [321, 91] on link "View External Url" at bounding box center [336, 82] width 34 height 17
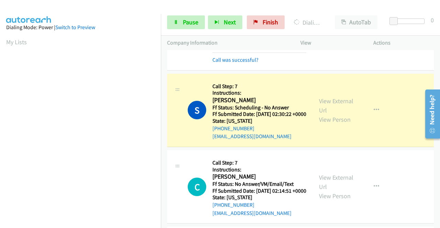
scroll to position [343, 0]
click at [316, 131] on div "View External Url View Person View External Url Email Schedule/Manage Callback …" at bounding box center [352, 110] width 79 height 61
click at [330, 114] on link "View External Url" at bounding box center [336, 105] width 34 height 17
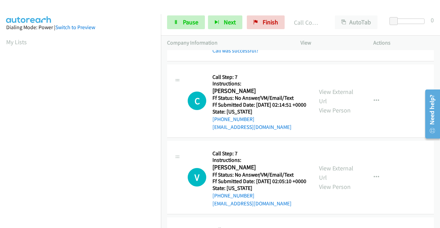
scroll to position [446, 0]
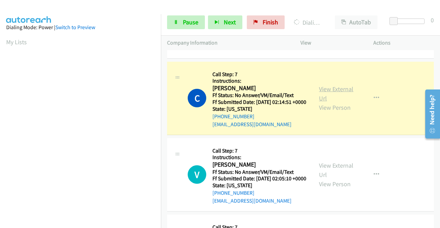
click at [323, 102] on link "View External Url" at bounding box center [336, 93] width 34 height 17
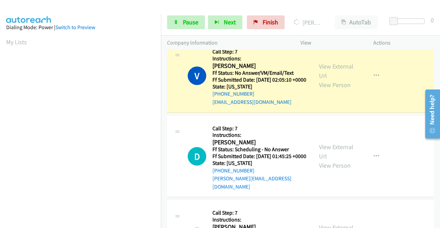
scroll to position [584, 0]
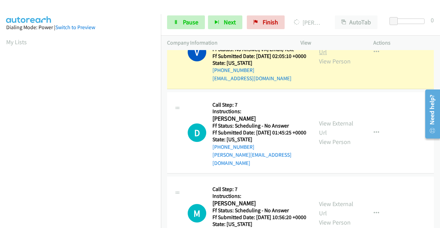
click at [319, 56] on link "View External Url" at bounding box center [336, 47] width 34 height 17
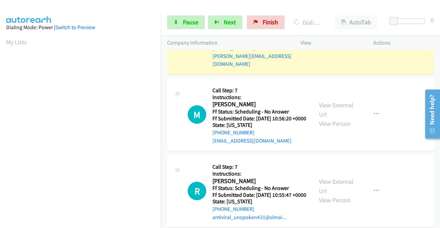
scroll to position [687, 0]
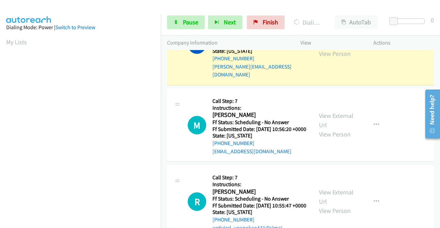
click at [325, 48] on link "View External Url" at bounding box center [336, 39] width 34 height 17
click at [188, 22] on span "Pause" at bounding box center [190, 22] width 15 height 8
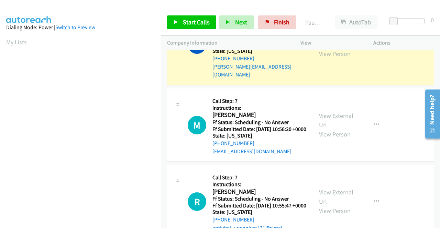
scroll to position [157, 0]
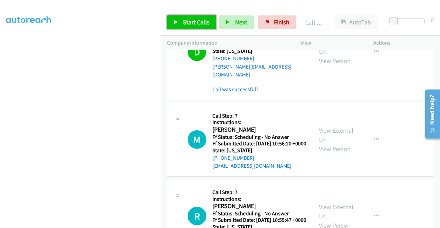
click at [187, 19] on span "Start Calls" at bounding box center [196, 22] width 27 height 8
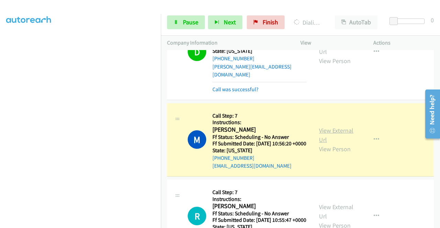
click at [342, 144] on link "View External Url" at bounding box center [336, 135] width 34 height 17
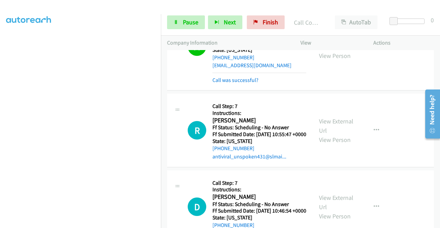
scroll to position [790, 0]
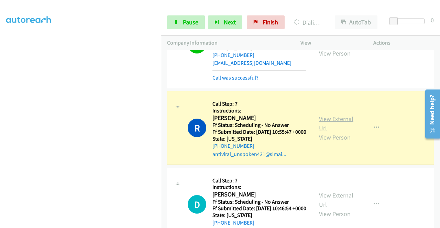
click at [346, 132] on link "View External Url" at bounding box center [336, 123] width 34 height 17
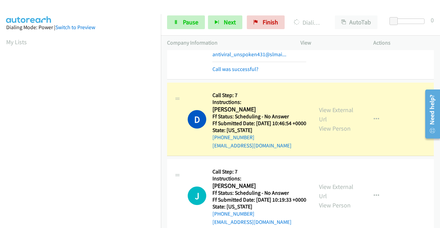
scroll to position [893, 0]
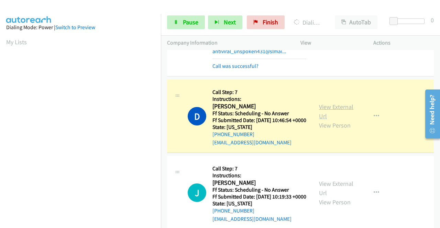
click at [327, 120] on link "View External Url" at bounding box center [336, 111] width 34 height 17
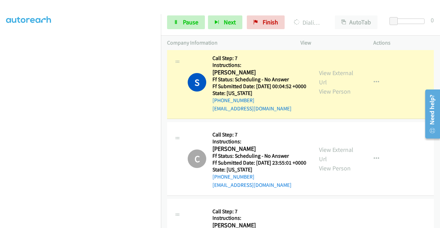
scroll to position [1099, 0]
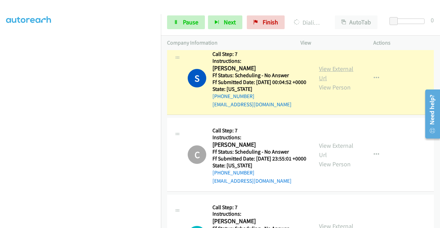
click at [319, 82] on link "View External Url" at bounding box center [336, 73] width 34 height 17
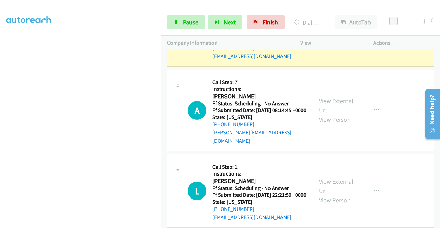
scroll to position [0, 0]
click at [328, 34] on link "View External Url" at bounding box center [336, 24] width 34 height 17
click at [192, 23] on span "Pause" at bounding box center [190, 22] width 15 height 8
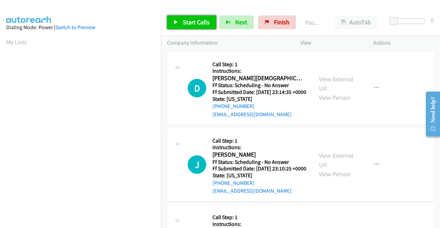
click at [188, 18] on span "Start Calls" at bounding box center [196, 22] width 27 height 8
click at [201, 26] on link "Start Calls" at bounding box center [191, 22] width 49 height 14
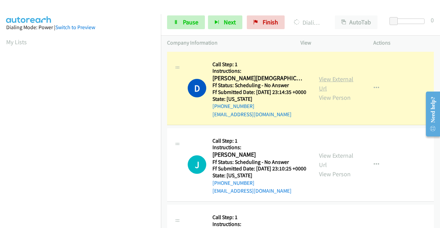
click at [324, 84] on link "View External Url" at bounding box center [336, 83] width 34 height 17
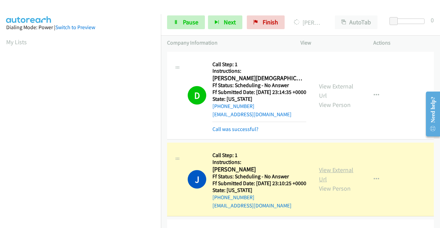
click at [341, 179] on link "View External Url" at bounding box center [336, 174] width 34 height 17
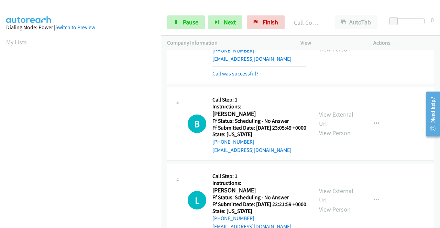
scroll to position [172, 0]
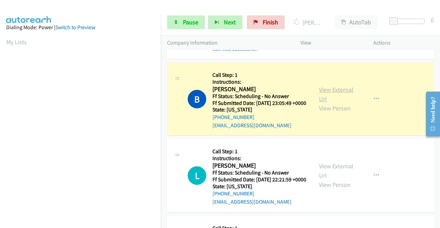
click at [320, 103] on link "View External Url" at bounding box center [336, 94] width 34 height 17
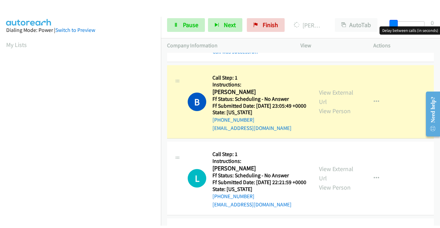
scroll to position [157, 0]
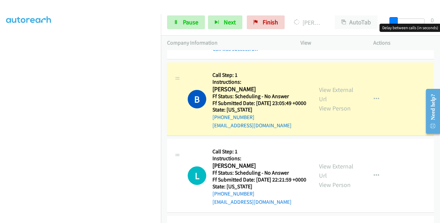
drag, startPoint x: 393, startPoint y: 19, endPoint x: 439, endPoint y: 19, distance: 46.7
click at [439, 19] on div "Start Calls Pause Next Finish Dialing [PERSON_NAME] AutoTab AutoTab 0" at bounding box center [300, 22] width 279 height 26
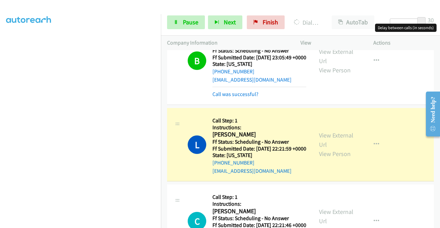
scroll to position [275, 0]
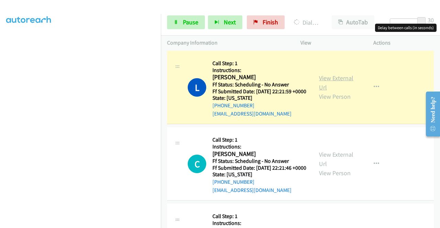
click at [339, 91] on link "View External Url" at bounding box center [336, 82] width 34 height 17
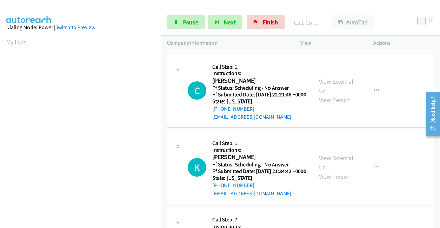
scroll to position [378, 0]
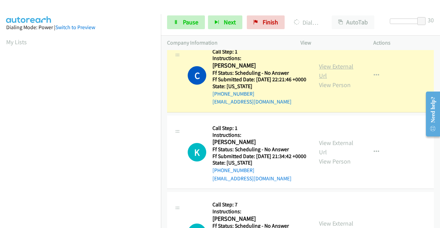
click at [324, 80] on link "View External Url" at bounding box center [336, 71] width 34 height 17
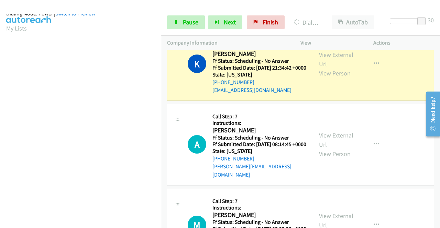
scroll to position [157, 0]
click at [329, 68] on link "View External Url" at bounding box center [336, 59] width 34 height 17
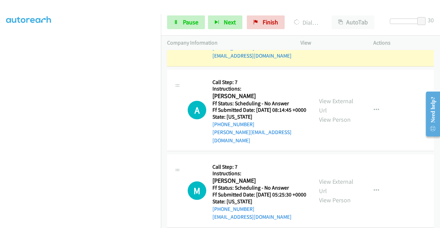
scroll to position [0, 0]
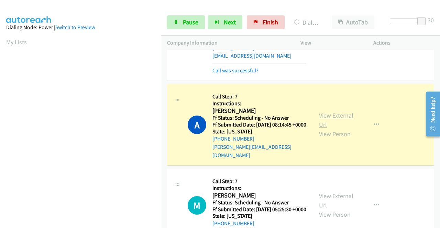
click at [324, 129] on link "View External Url" at bounding box center [336, 120] width 34 height 17
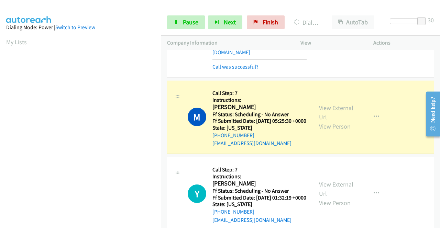
scroll to position [584, 0]
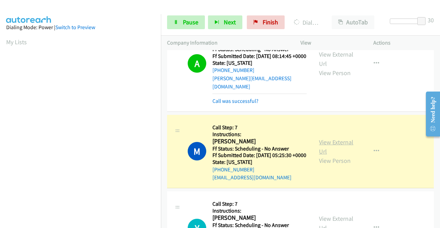
click at [319, 156] on link "View External Url" at bounding box center [336, 146] width 34 height 17
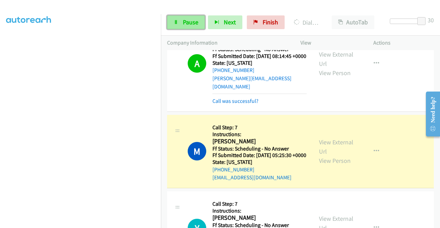
click at [185, 27] on link "Pause" at bounding box center [186, 22] width 38 height 14
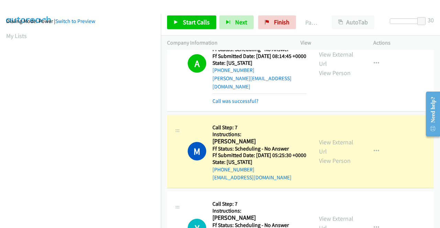
scroll to position [0, 0]
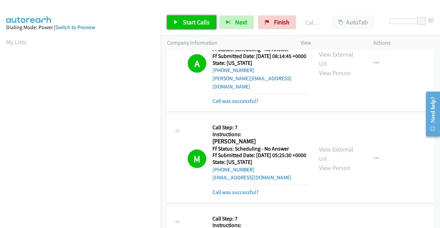
click at [186, 24] on span "Start Calls" at bounding box center [196, 22] width 27 height 8
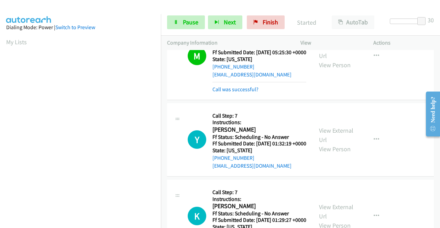
scroll to position [721, 0]
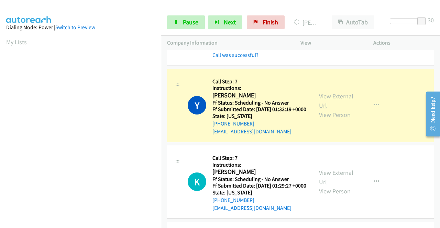
click at [328, 110] on link "View External Url" at bounding box center [336, 100] width 34 height 17
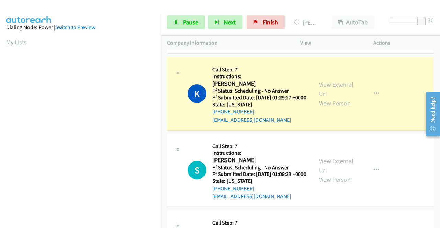
scroll to position [157, 0]
click at [325, 98] on link "View External Url" at bounding box center [336, 89] width 34 height 17
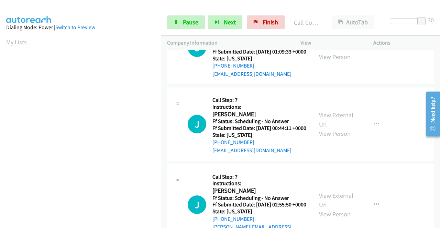
scroll to position [927, 0]
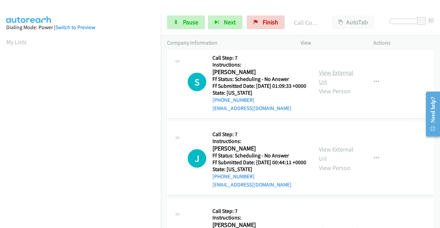
click at [332, 86] on link "View External Url" at bounding box center [336, 77] width 34 height 17
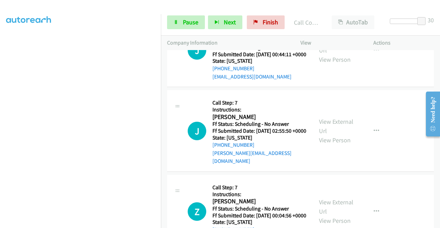
scroll to position [1065, 0]
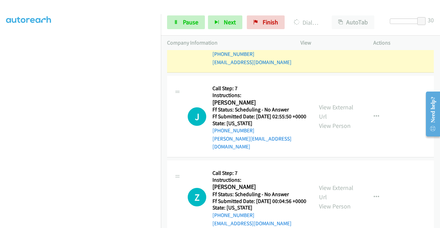
click at [325, 40] on link "View External Url" at bounding box center [336, 31] width 34 height 17
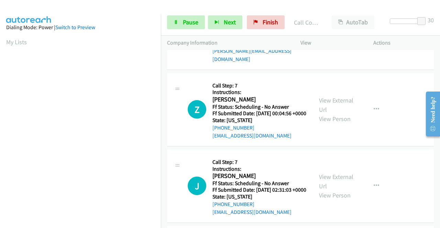
scroll to position [1168, 0]
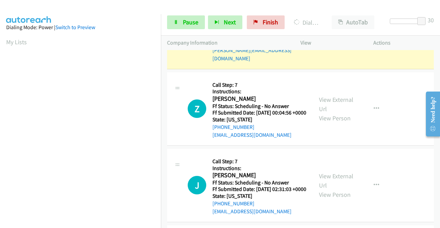
click at [343, 32] on link "View External Url" at bounding box center [336, 23] width 34 height 17
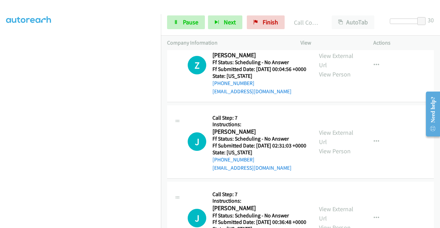
scroll to position [1236, 0]
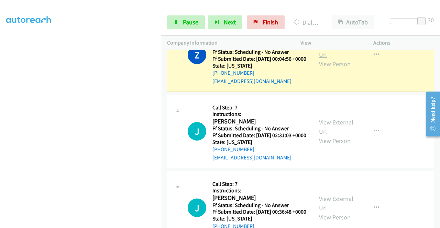
click at [327, 59] on link "View External Url" at bounding box center [336, 50] width 34 height 17
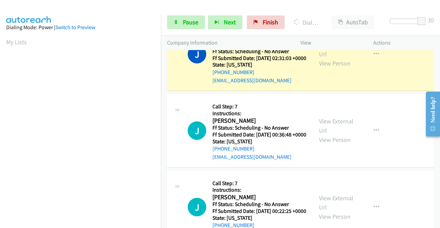
scroll to position [1339, 0]
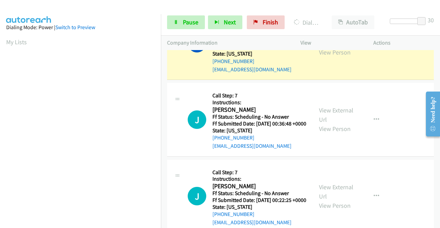
click at [326, 47] on link "View External Url" at bounding box center [336, 38] width 34 height 17
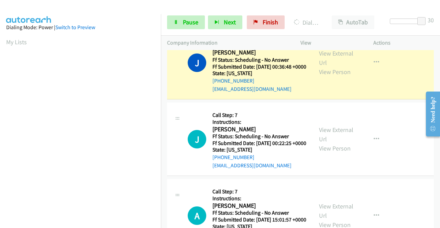
scroll to position [1477, 0]
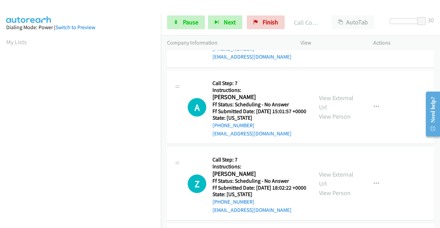
scroll to position [1545, 0]
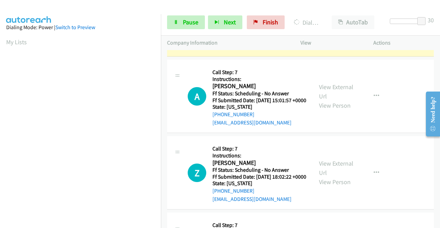
click at [331, 24] on link "View External Url" at bounding box center [336, 15] width 34 height 17
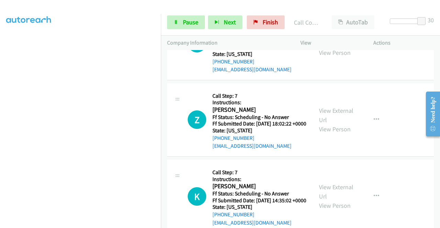
scroll to position [1614, 0]
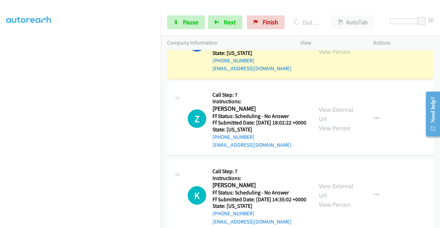
click at [336, 46] on link "View External Url" at bounding box center [336, 37] width 34 height 17
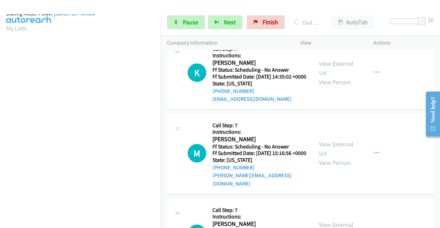
scroll to position [157, 0]
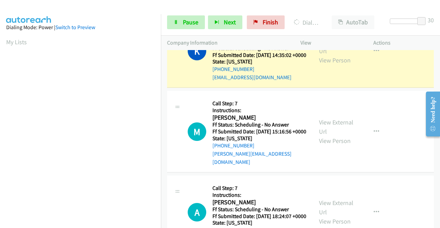
scroll to position [1820, 0]
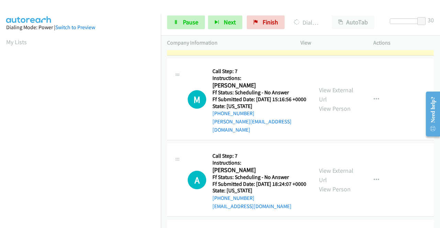
click at [331, 23] on link "View External Url" at bounding box center [336, 13] width 34 height 17
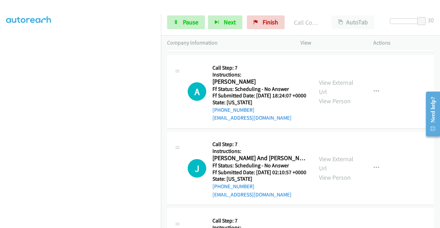
scroll to position [157, 0]
click at [327, 15] on link "View External Url" at bounding box center [336, 6] width 34 height 17
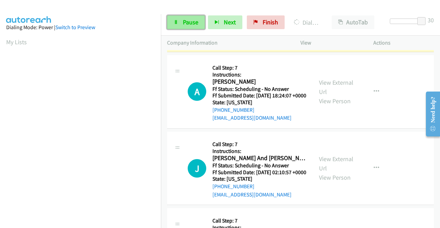
click at [190, 16] on link "Pause" at bounding box center [186, 22] width 38 height 14
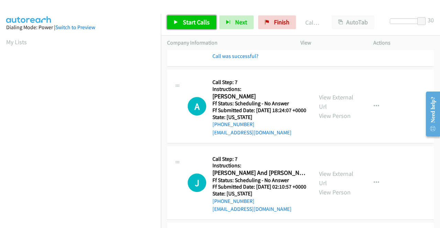
click at [188, 23] on span "Start Calls" at bounding box center [196, 22] width 27 height 8
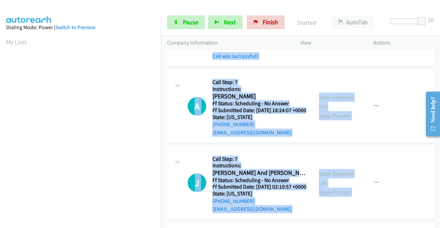
drag, startPoint x: 184, startPoint y: 210, endPoint x: 314, endPoint y: 191, distance: 131.5
click at [280, 33] on html "Start Calls Pause Next Finish Started AutoTab AutoTab 30 Company Information In…" at bounding box center [220, 16] width 440 height 33
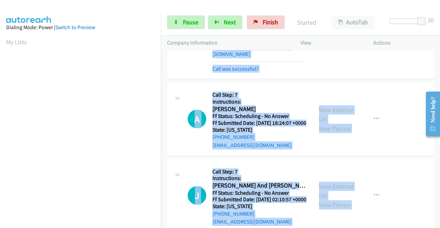
scroll to position [1988, 0]
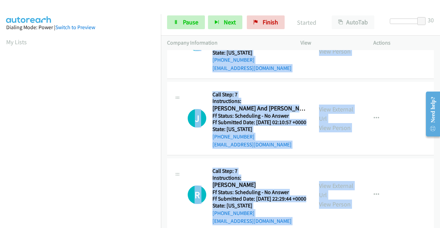
click at [330, 72] on div "View External Url View Person View External Url Email Schedule/Manage Callback …" at bounding box center [352, 41] width 79 height 61
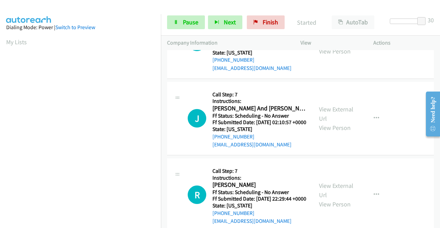
click at [134, 18] on aside "Dialing Mode: Power | Switch to Preview My Lists" at bounding box center [80, 204] width 161 height 380
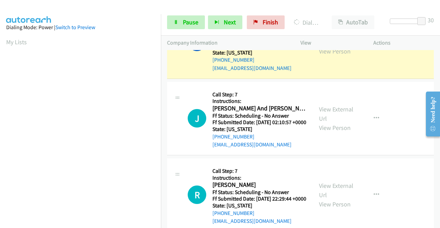
scroll to position [157, 0]
click at [319, 46] on link "View External Url" at bounding box center [336, 37] width 34 height 17
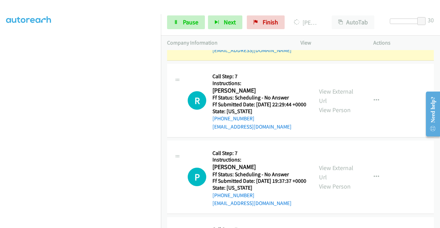
scroll to position [2159, 0]
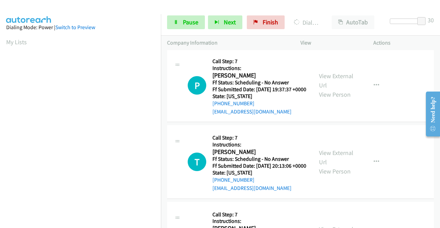
scroll to position [2228, 0]
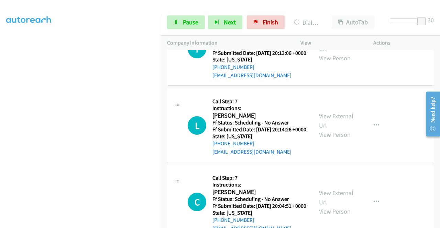
scroll to position [0, 0]
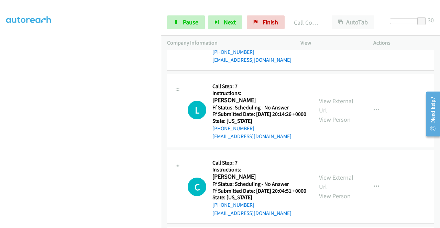
scroll to position [2400, 0]
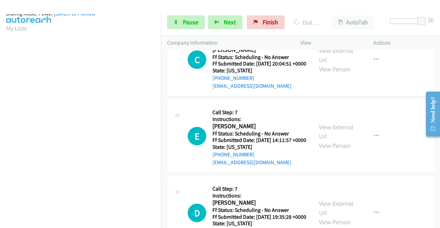
scroll to position [151, 0]
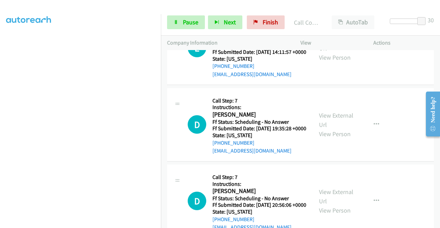
scroll to position [157, 0]
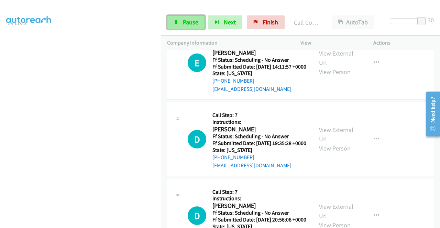
click at [191, 19] on span "Pause" at bounding box center [190, 22] width 15 height 8
click at [182, 21] on link "Pause" at bounding box center [186, 22] width 38 height 14
click at [193, 5] on div at bounding box center [216, 13] width 433 height 26
click at [190, 20] on span "Pause" at bounding box center [190, 22] width 15 height 8
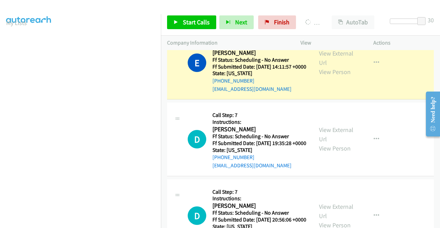
scroll to position [2709, 0]
